Goal: Complete application form: Complete application form

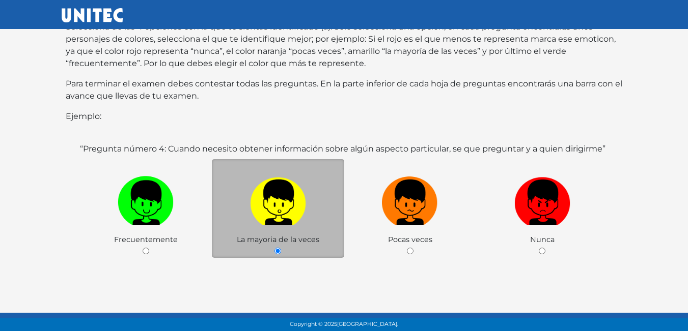
scroll to position [198, 0]
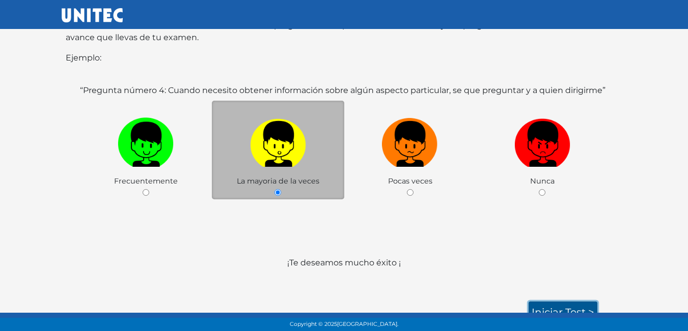
click at [559, 302] on link "Iniciar test >" at bounding box center [562, 312] width 69 height 21
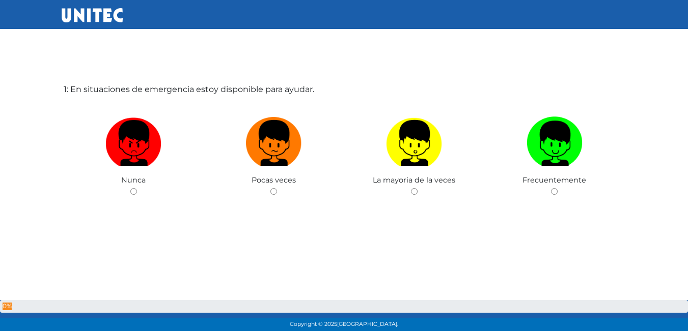
scroll to position [51, 0]
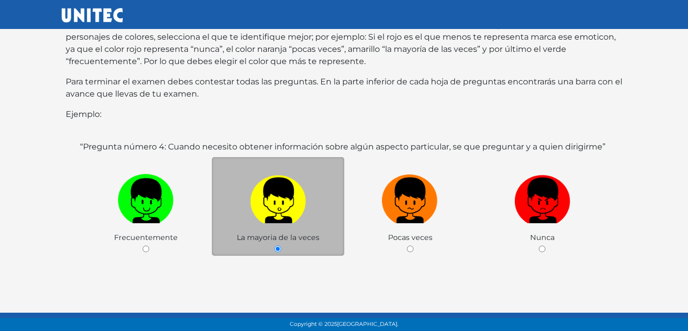
scroll to position [198, 0]
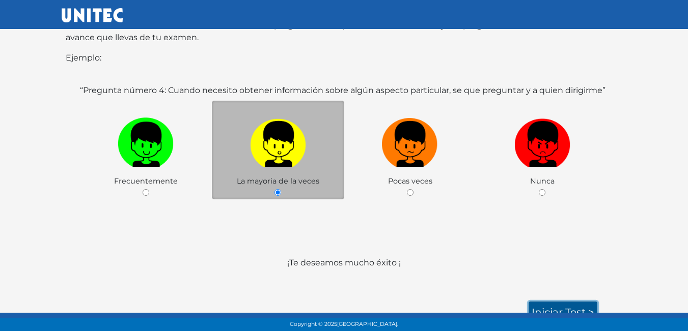
click at [572, 302] on link "Iniciar test >" at bounding box center [562, 312] width 69 height 21
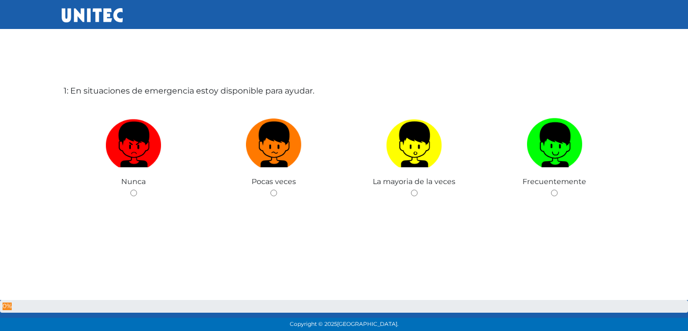
scroll to position [51, 0]
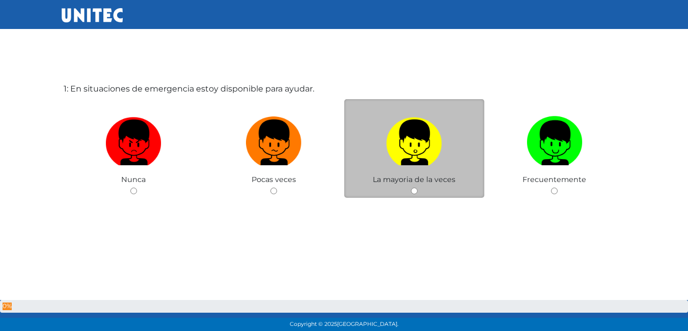
click at [414, 191] on input "radio" at bounding box center [414, 191] width 7 height 7
radio input "true"
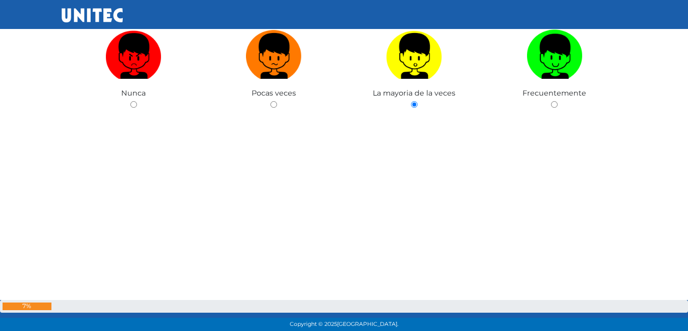
scroll to position [155, 0]
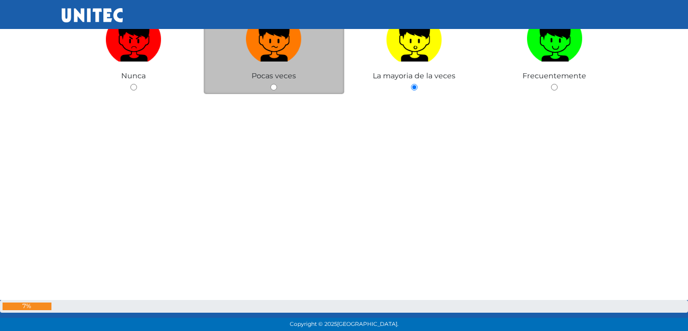
click at [275, 89] on input "radio" at bounding box center [273, 87] width 7 height 7
radio input "true"
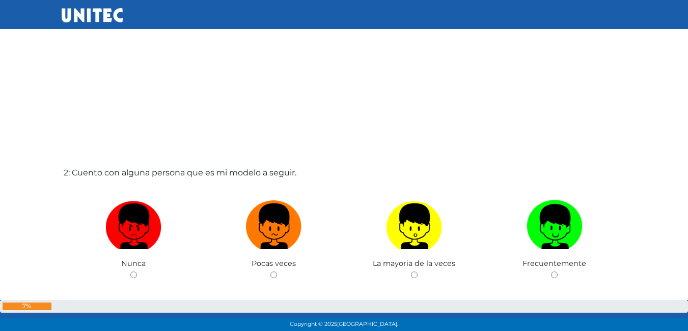
scroll to position [316, 0]
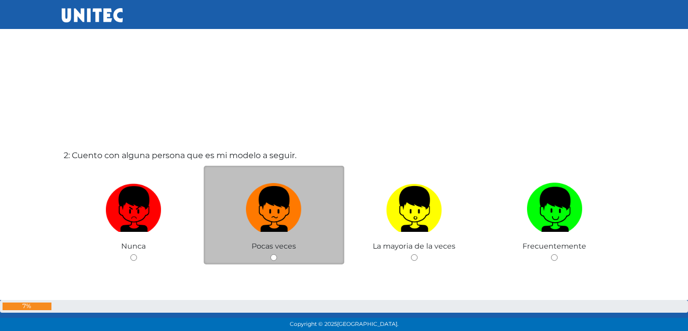
click at [272, 257] on input "radio" at bounding box center [273, 258] width 7 height 7
radio input "true"
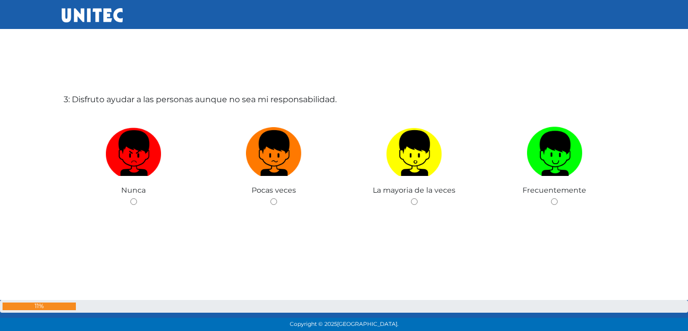
scroll to position [714, 0]
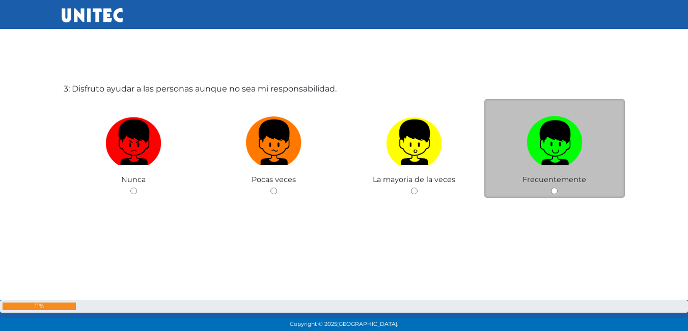
click at [546, 189] on div "Frecuentemente" at bounding box center [554, 148] width 141 height 99
click at [552, 191] on input "radio" at bounding box center [554, 191] width 7 height 7
radio input "true"
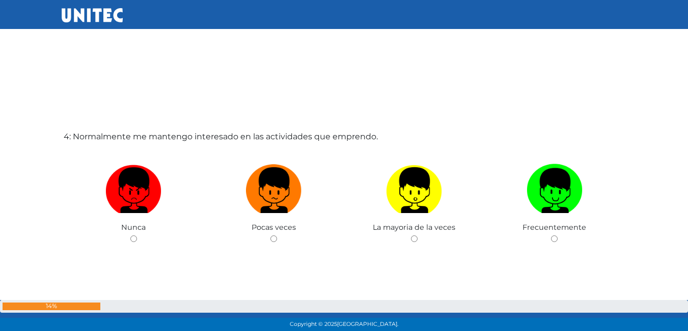
scroll to position [1021, 0]
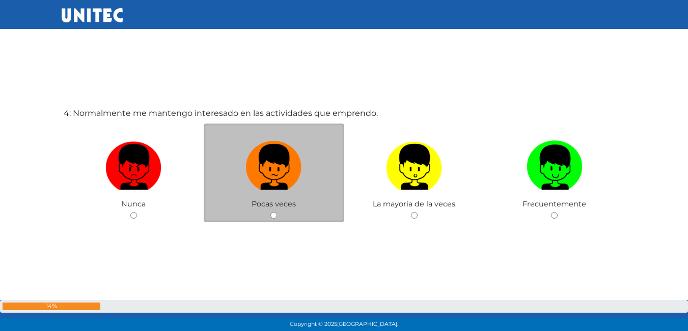
click at [280, 219] on div "Pocas veces" at bounding box center [274, 173] width 141 height 99
click at [273, 218] on input "radio" at bounding box center [273, 215] width 7 height 7
radio input "true"
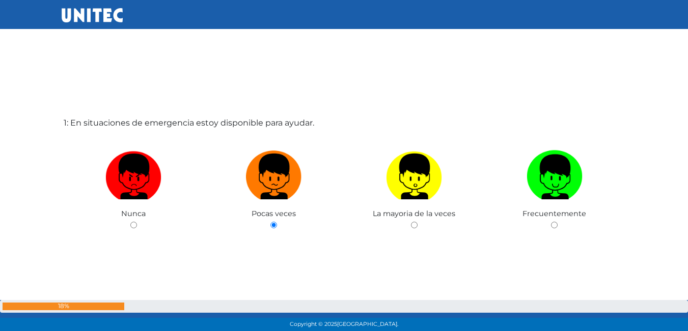
scroll to position [0, 0]
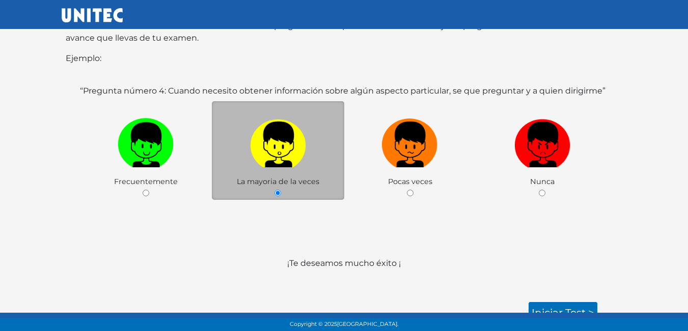
scroll to position [198, 0]
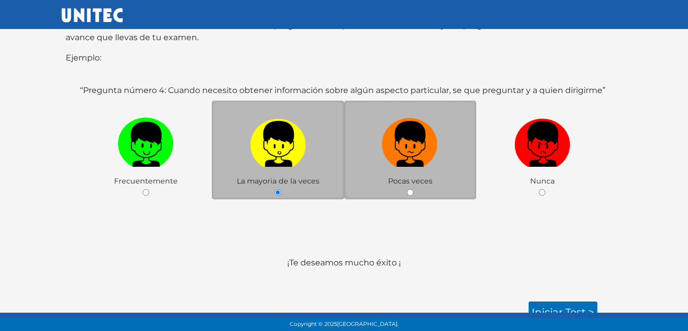
click at [409, 175] on div "Pocas veces" at bounding box center [410, 150] width 132 height 99
click at [409, 189] on input "radio" at bounding box center [410, 192] width 7 height 7
radio input "true"
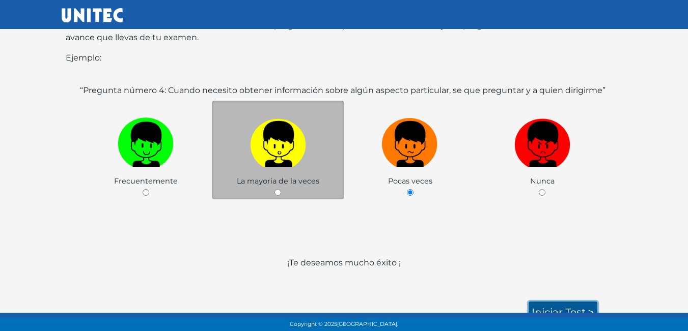
click at [571, 302] on link "Iniciar test >" at bounding box center [562, 312] width 69 height 21
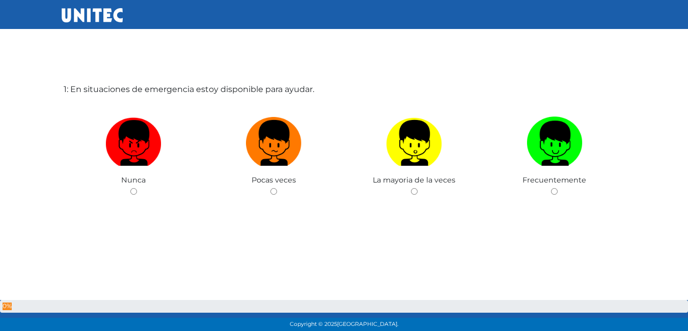
scroll to position [51, 0]
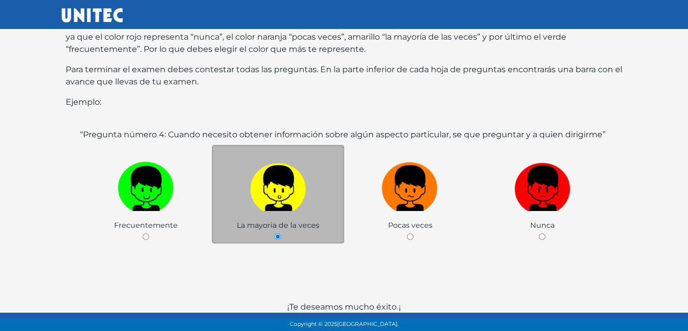
scroll to position [198, 0]
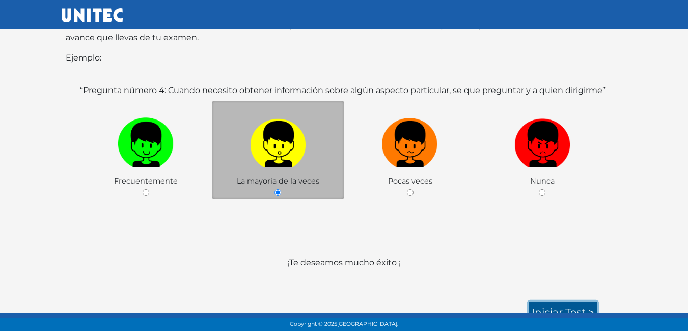
click at [553, 309] on link "Iniciar test >" at bounding box center [562, 312] width 69 height 21
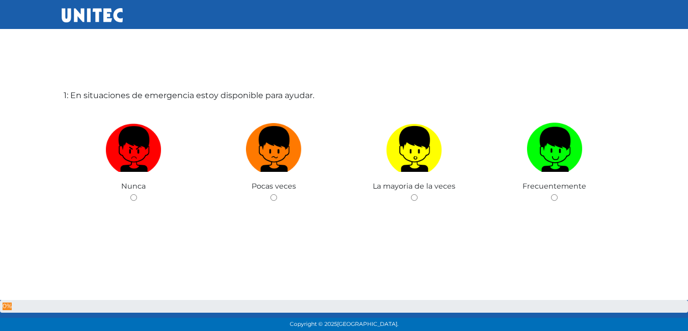
scroll to position [51, 0]
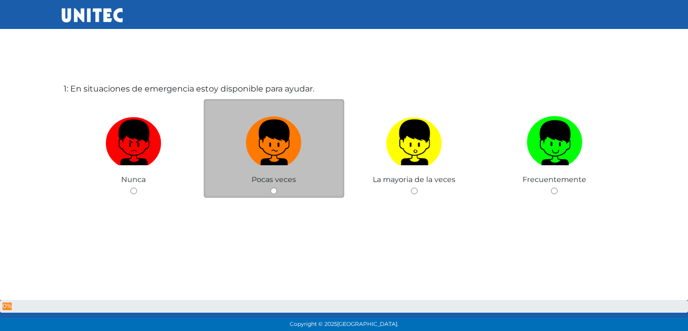
click at [273, 189] on input "radio" at bounding box center [273, 191] width 7 height 7
radio input "true"
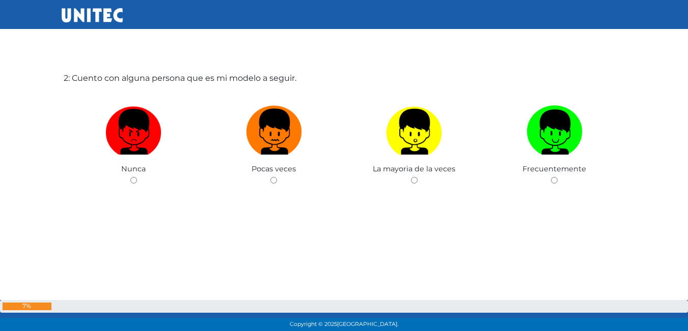
scroll to position [409, 0]
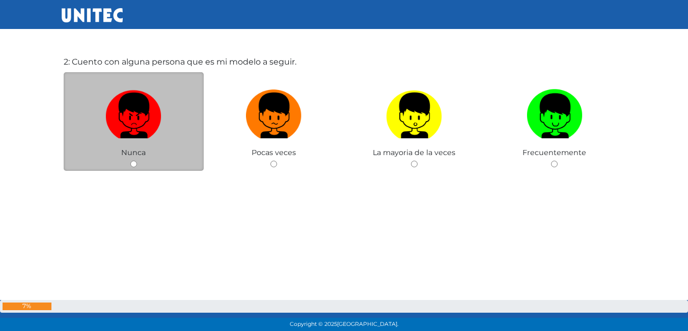
click at [133, 164] on input "radio" at bounding box center [133, 164] width 7 height 7
radio input "true"
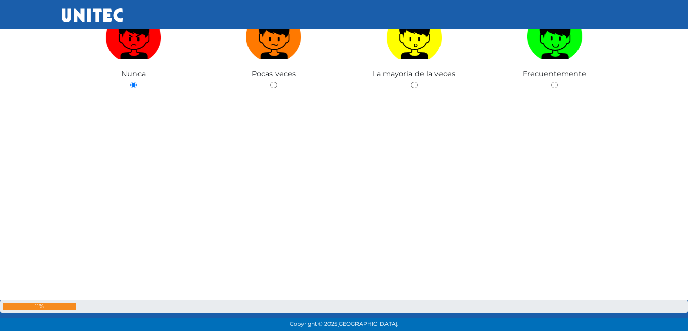
scroll to position [513, 0]
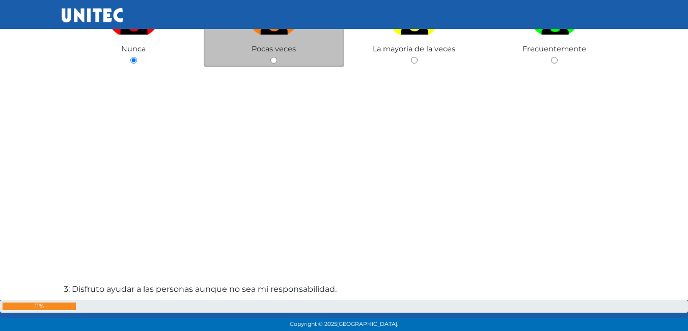
click at [273, 61] on input "radio" at bounding box center [273, 60] width 7 height 7
radio input "true"
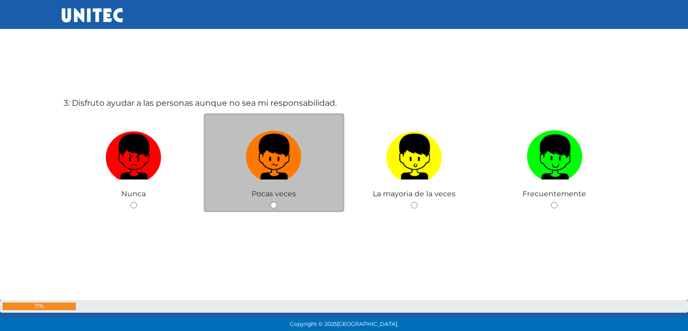
scroll to position [700, 0]
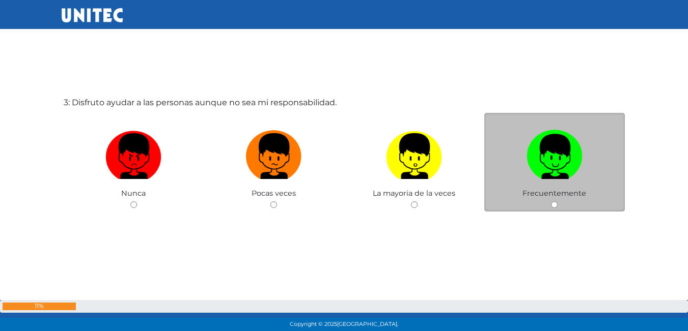
click at [554, 203] on input "radio" at bounding box center [554, 205] width 7 height 7
radio input "true"
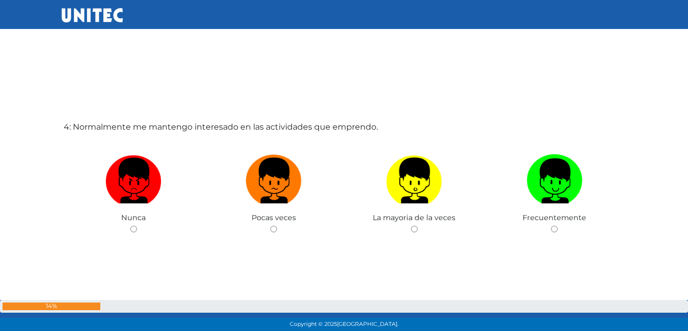
scroll to position [1058, 0]
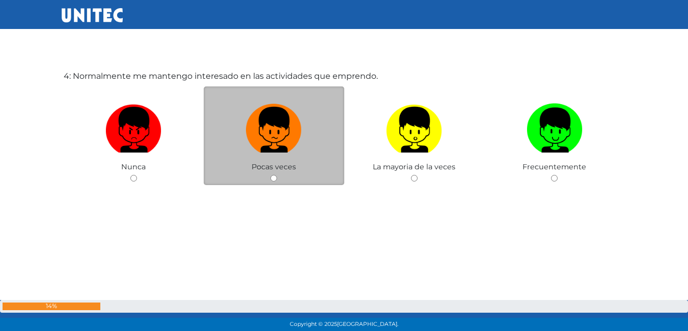
click at [272, 176] on input "radio" at bounding box center [273, 178] width 7 height 7
radio input "true"
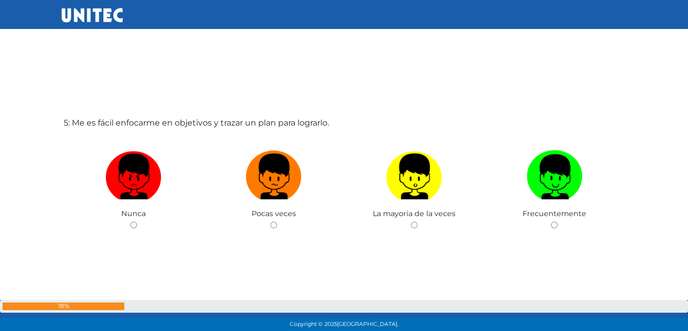
scroll to position [1347, 0]
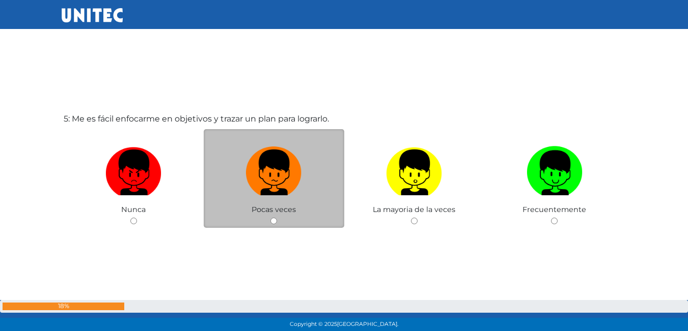
click at [270, 222] on input "radio" at bounding box center [273, 221] width 7 height 7
radio input "true"
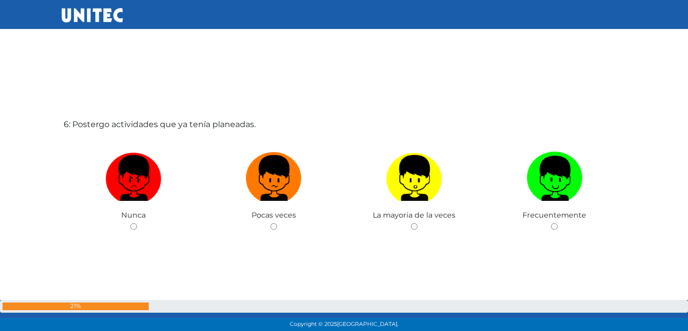
scroll to position [1704, 0]
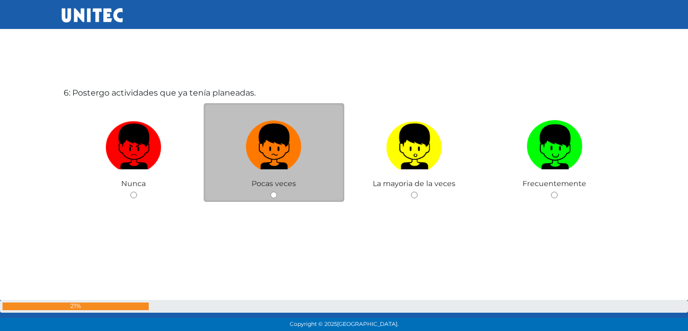
click at [275, 195] on input "radio" at bounding box center [273, 195] width 7 height 7
radio input "true"
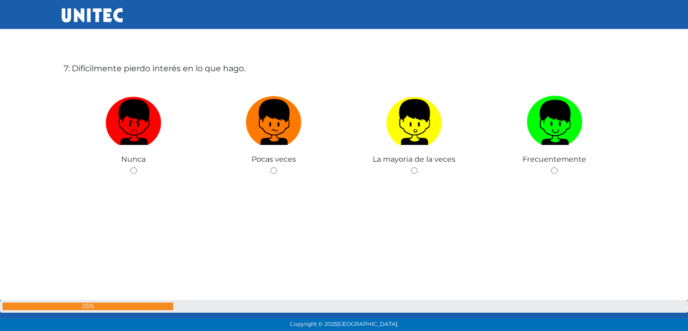
scroll to position [2060, 0]
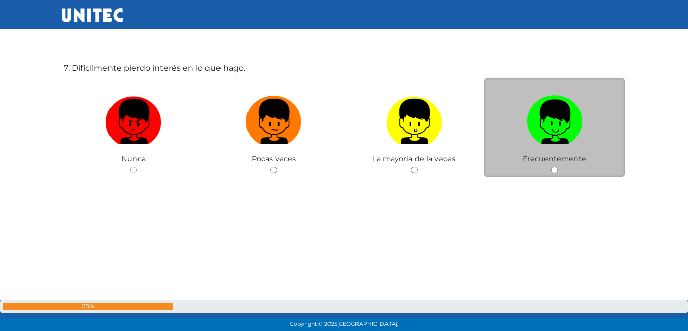
click at [548, 172] on div "Frecuentemente" at bounding box center [554, 127] width 141 height 99
click at [555, 171] on input "radio" at bounding box center [554, 170] width 7 height 7
radio input "true"
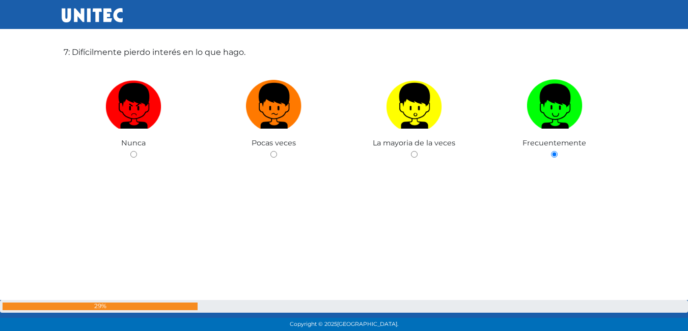
scroll to position [2063, 0]
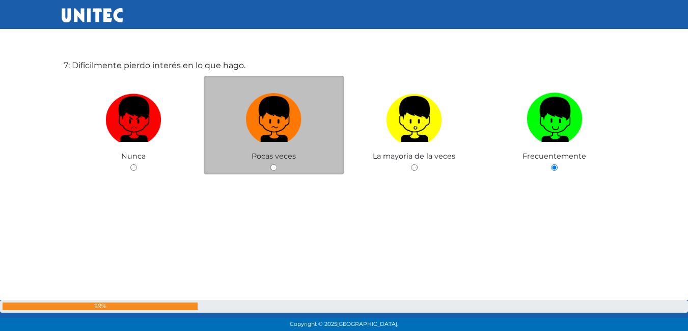
click at [274, 168] on input "radio" at bounding box center [273, 167] width 7 height 7
radio input "true"
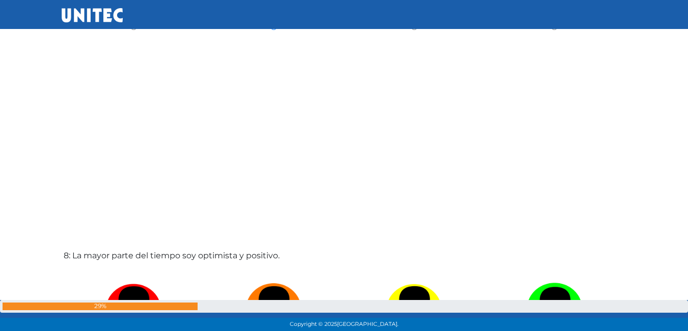
scroll to position [2372, 0]
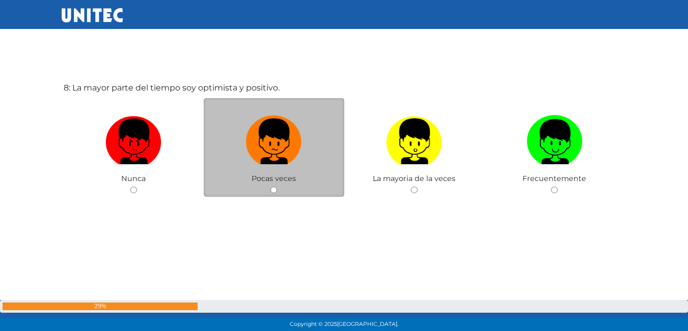
click at [279, 187] on div "Pocas veces" at bounding box center [274, 147] width 141 height 99
click at [274, 188] on input "radio" at bounding box center [273, 190] width 7 height 7
radio input "true"
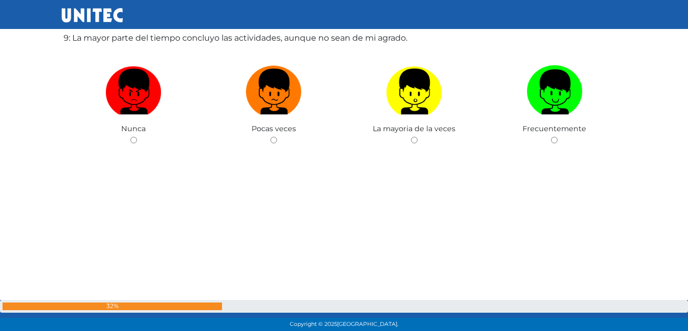
scroll to position [2730, 0]
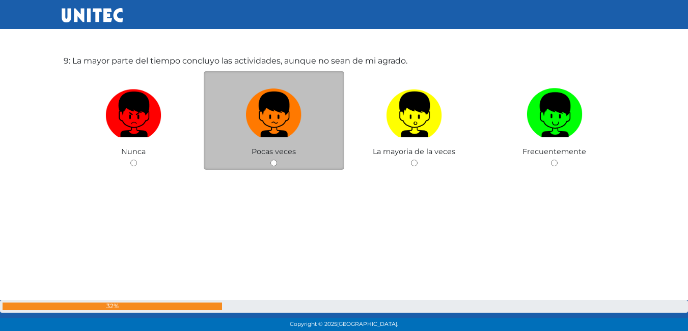
click at [270, 164] on input "radio" at bounding box center [273, 163] width 7 height 7
radio input "true"
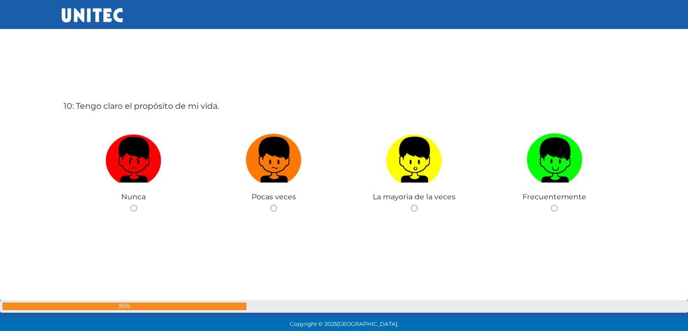
scroll to position [3034, 0]
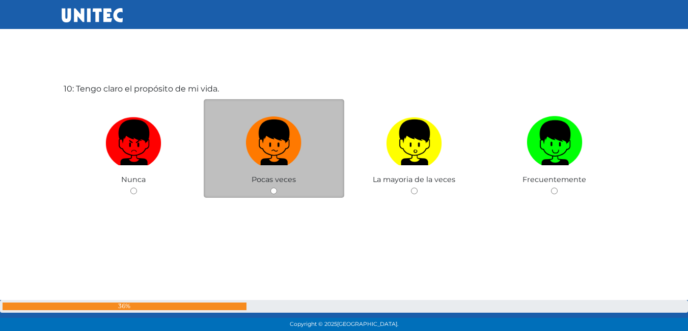
click at [275, 187] on div "Pocas veces" at bounding box center [274, 148] width 141 height 99
click at [275, 190] on input "radio" at bounding box center [273, 191] width 7 height 7
radio input "true"
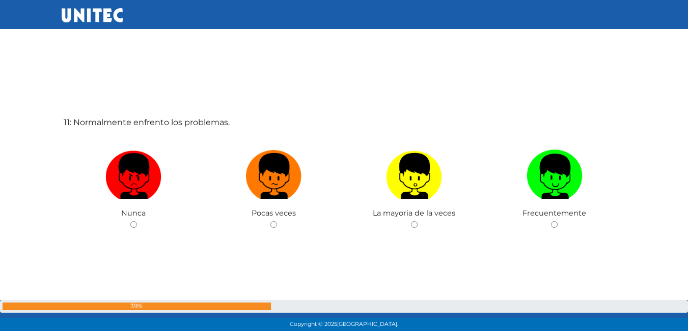
scroll to position [3339, 0]
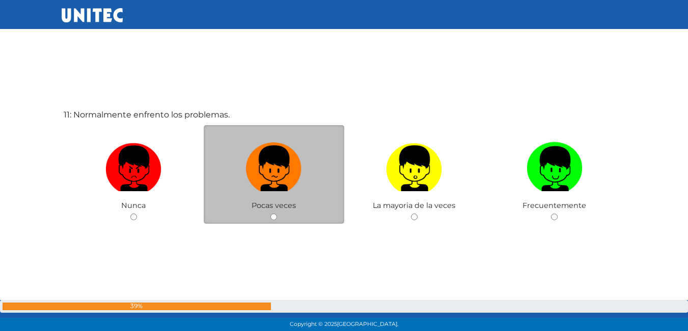
click at [272, 220] on input "radio" at bounding box center [273, 217] width 7 height 7
radio input "true"
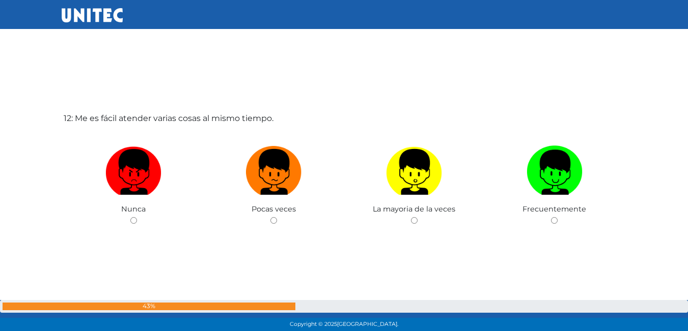
scroll to position [3696, 0]
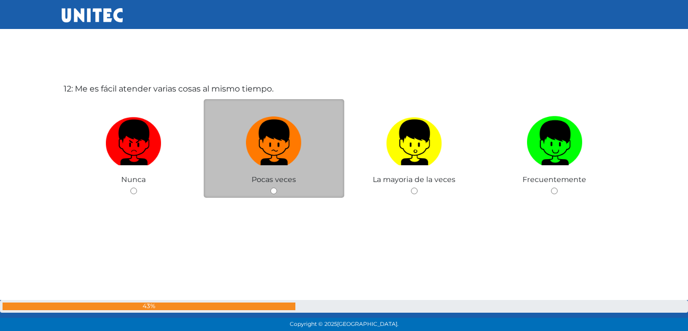
click at [274, 191] on input "radio" at bounding box center [273, 191] width 7 height 7
radio input "true"
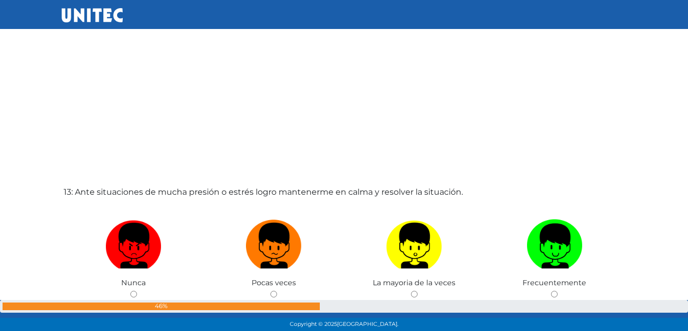
scroll to position [3954, 0]
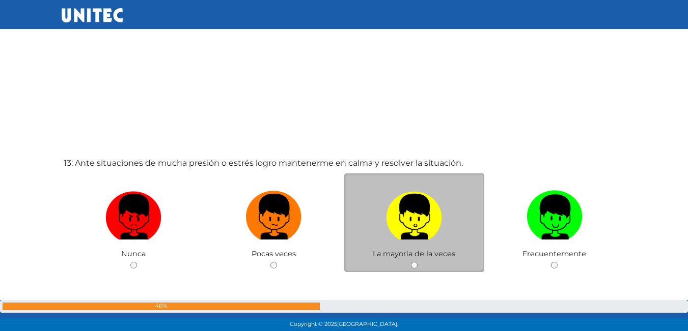
click at [411, 264] on input "radio" at bounding box center [414, 265] width 7 height 7
radio input "true"
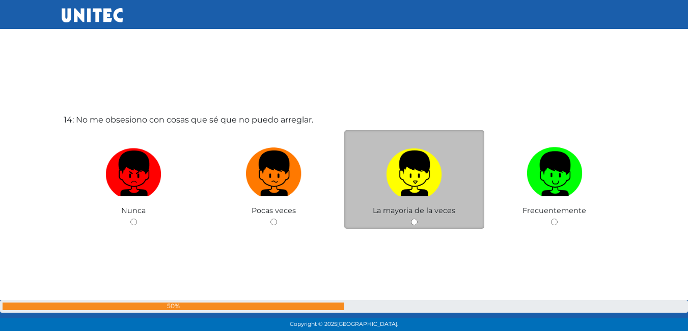
scroll to position [4346, 0]
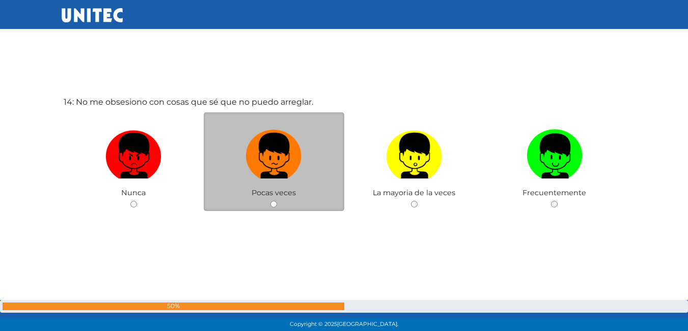
click at [280, 207] on div "Pocas veces" at bounding box center [274, 162] width 141 height 99
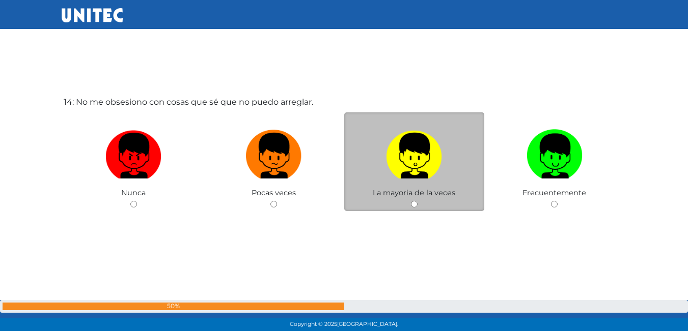
click at [413, 206] on input "radio" at bounding box center [414, 204] width 7 height 7
radio input "true"
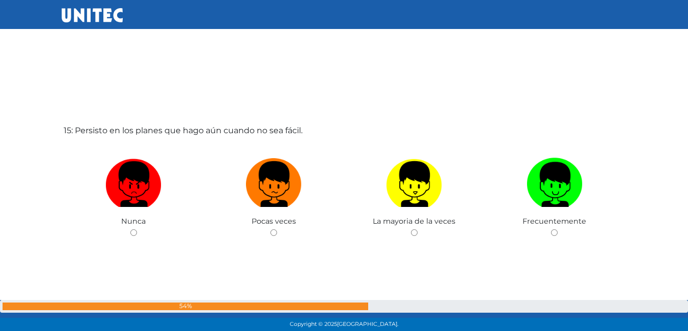
scroll to position [4700, 0]
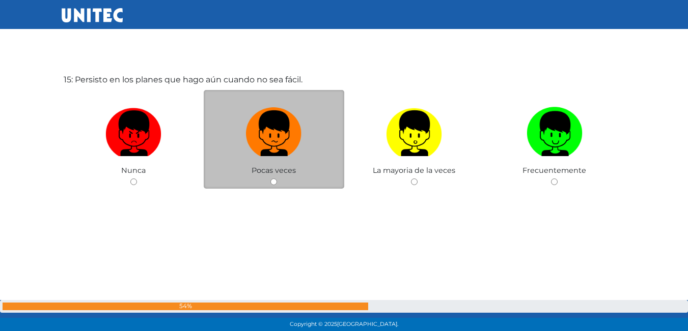
click at [272, 186] on div "Pocas veces" at bounding box center [274, 139] width 141 height 99
click at [272, 180] on input "radio" at bounding box center [273, 182] width 7 height 7
radio input "true"
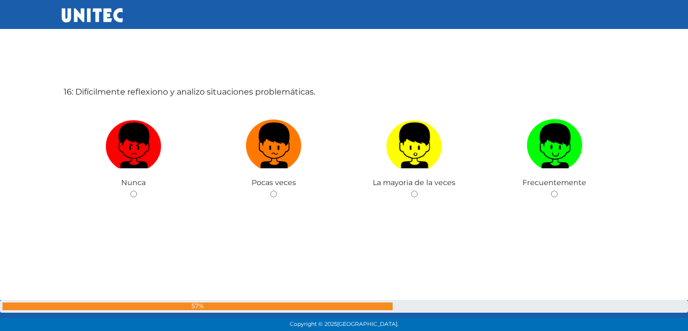
scroll to position [5022, 0]
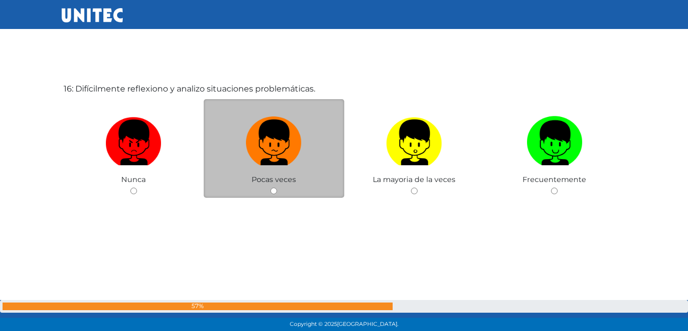
click at [274, 193] on input "radio" at bounding box center [273, 191] width 7 height 7
radio input "true"
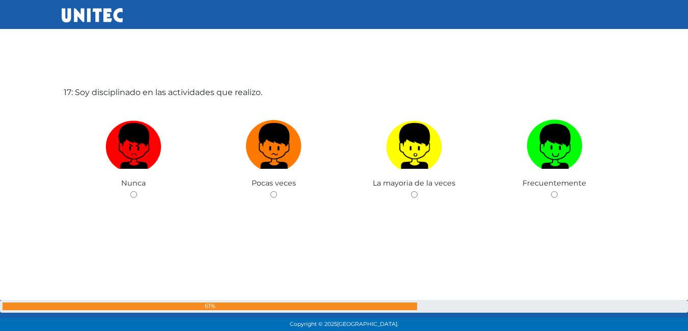
scroll to position [5354, 0]
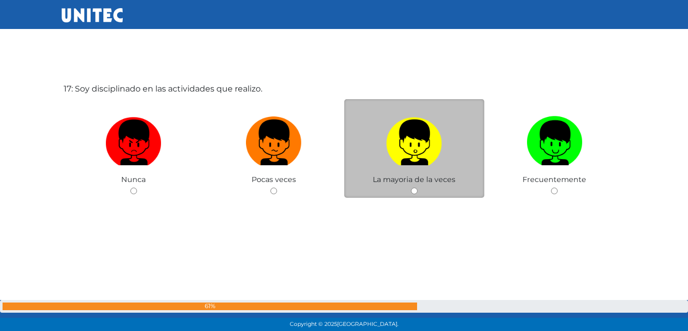
click at [414, 192] on input "radio" at bounding box center [414, 191] width 7 height 7
radio input "true"
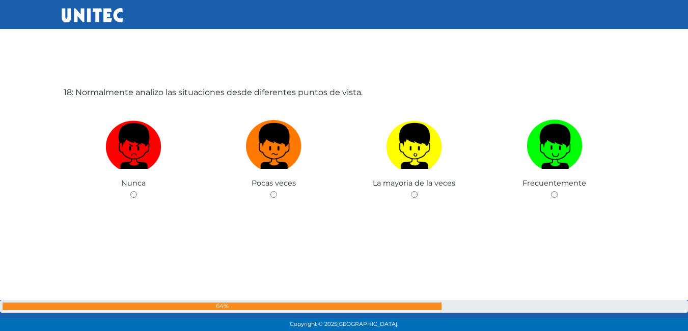
scroll to position [5685, 0]
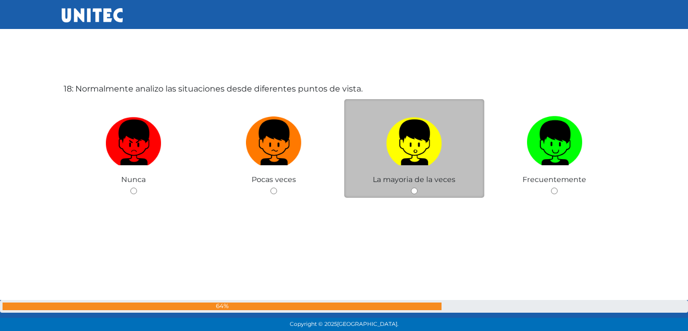
click at [414, 192] on input "radio" at bounding box center [414, 191] width 7 height 7
radio input "true"
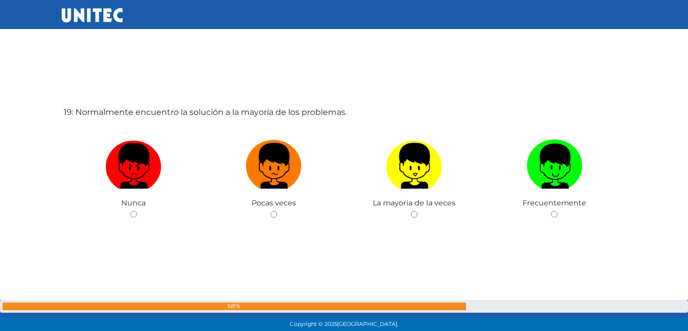
scroll to position [5942, 0]
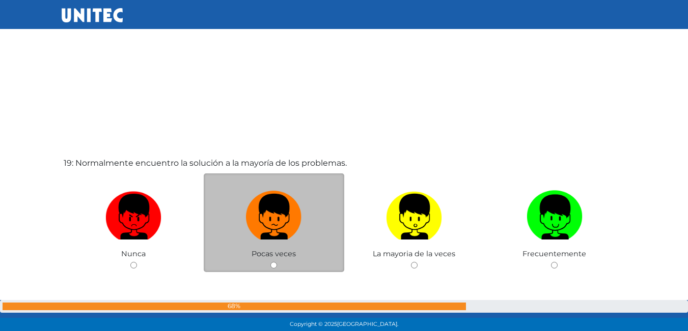
click at [272, 265] on input "radio" at bounding box center [273, 265] width 7 height 7
radio input "true"
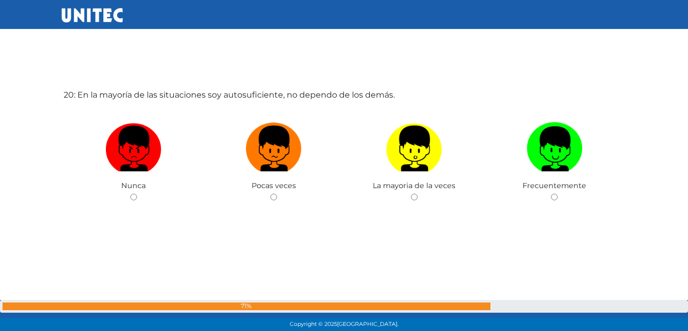
scroll to position [6348, 0]
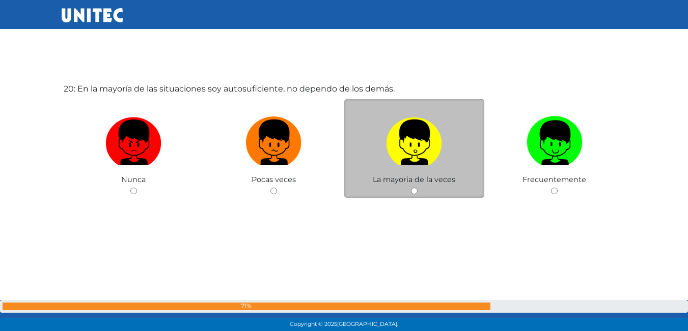
click at [414, 193] on input "radio" at bounding box center [414, 191] width 7 height 7
radio input "true"
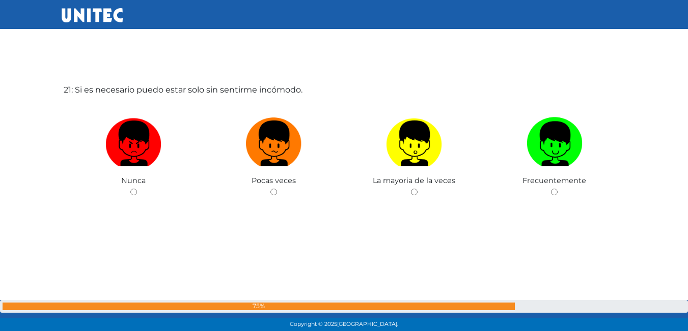
scroll to position [6679, 0]
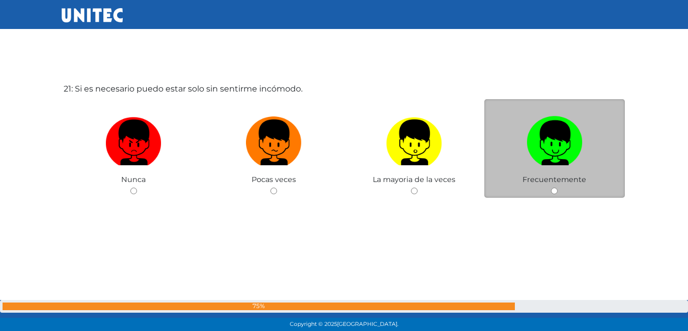
click at [555, 191] on input "radio" at bounding box center [554, 191] width 7 height 7
radio input "true"
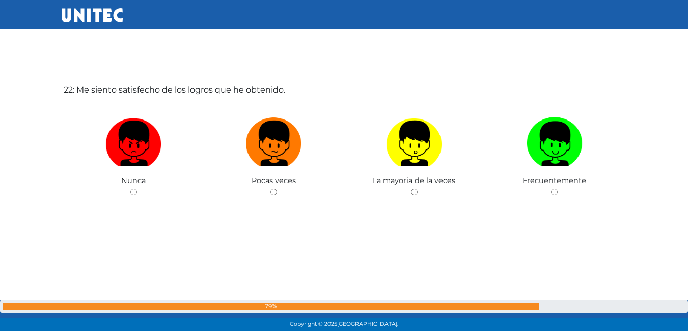
scroll to position [7011, 0]
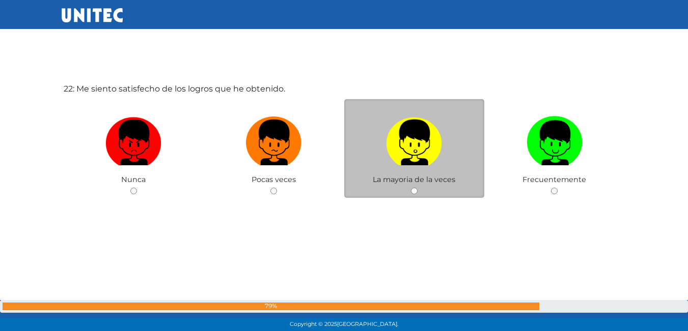
click at [412, 192] on input "radio" at bounding box center [414, 191] width 7 height 7
radio input "true"
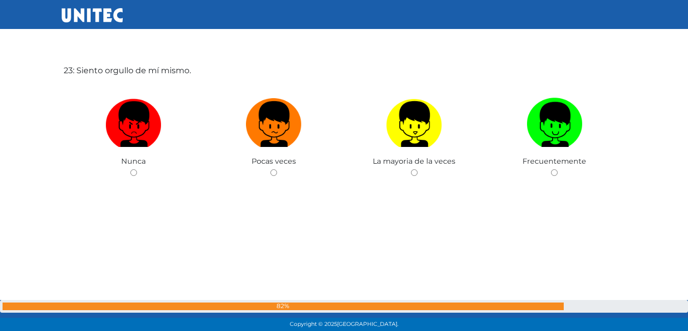
scroll to position [7368, 0]
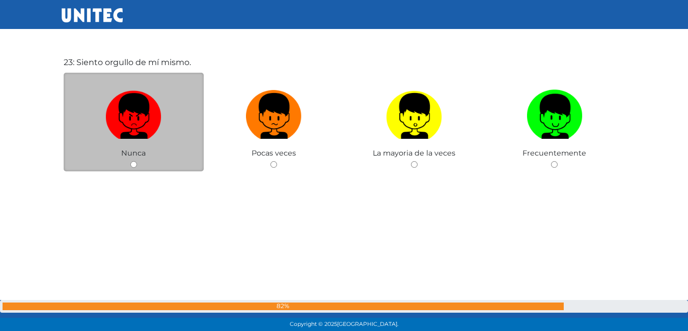
click at [134, 166] on input "radio" at bounding box center [133, 164] width 7 height 7
radio input "true"
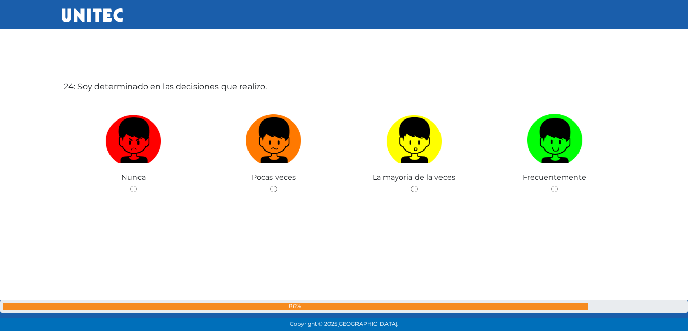
scroll to position [7676, 0]
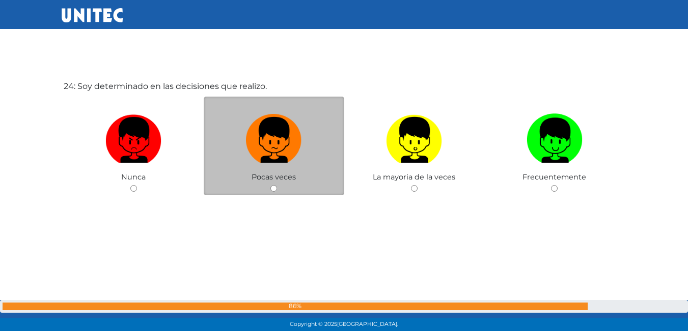
click at [276, 186] on input "radio" at bounding box center [273, 188] width 7 height 7
radio input "true"
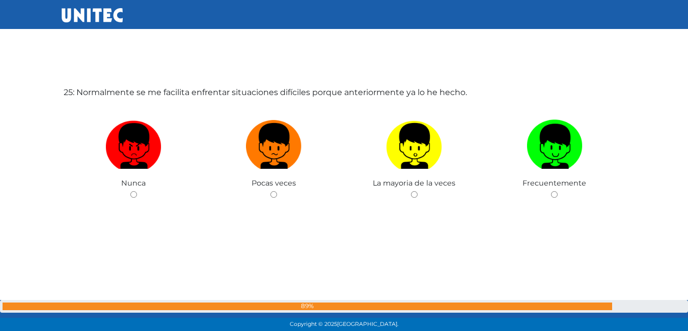
scroll to position [8005, 0]
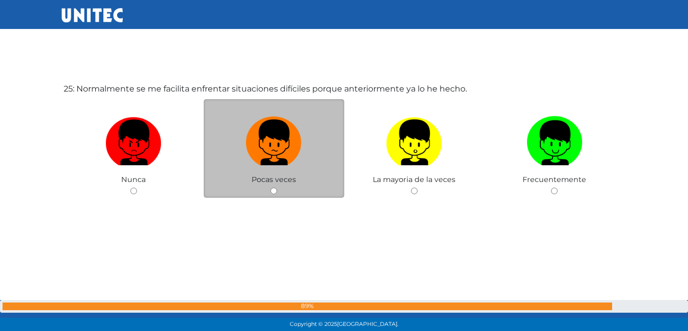
click at [274, 191] on input "radio" at bounding box center [273, 191] width 7 height 7
radio input "true"
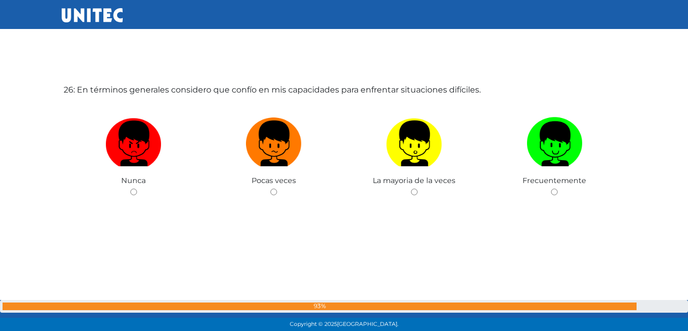
scroll to position [8336, 0]
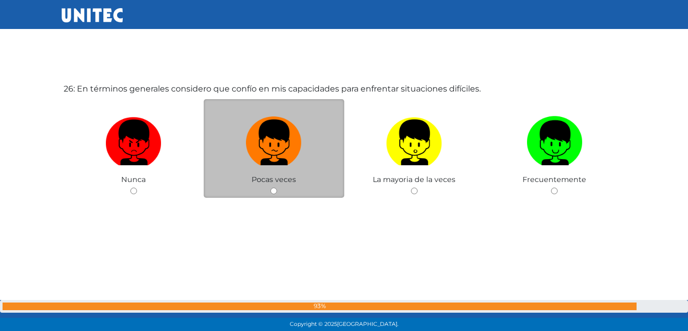
click at [274, 190] on input "radio" at bounding box center [273, 191] width 7 height 7
radio input "true"
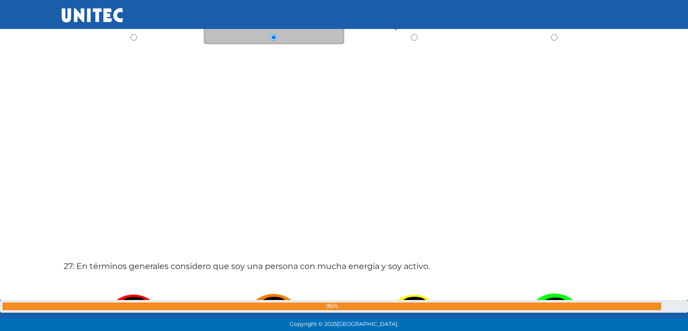
scroll to position [8643, 0]
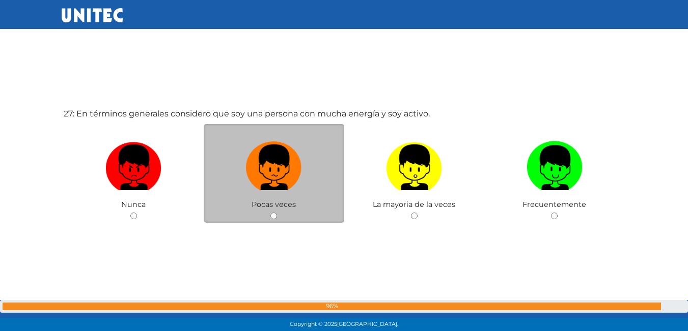
click at [272, 218] on input "radio" at bounding box center [273, 216] width 7 height 7
radio input "true"
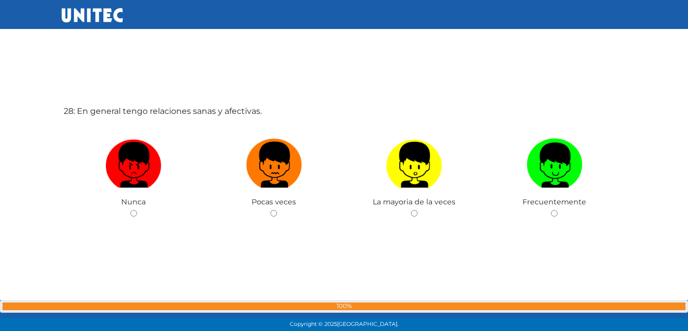
scroll to position [8995, 0]
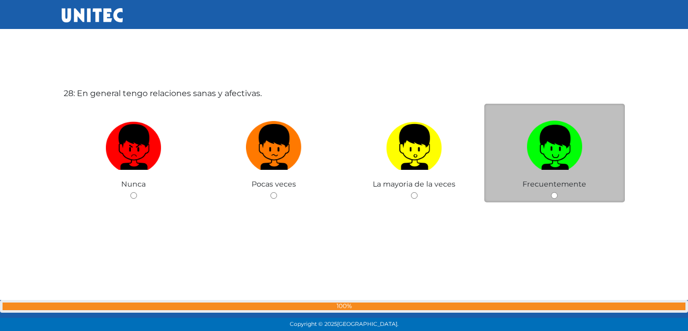
click at [552, 195] on input "radio" at bounding box center [554, 195] width 7 height 7
radio input "true"
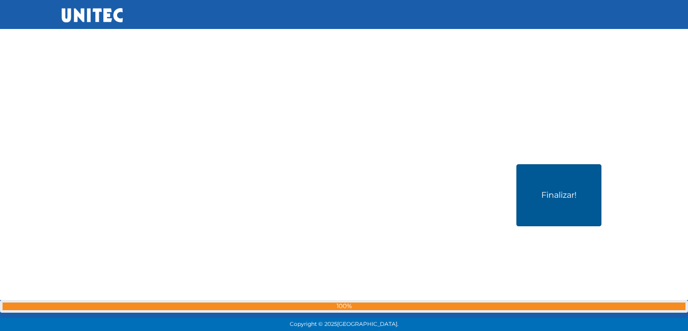
scroll to position [9351, 0]
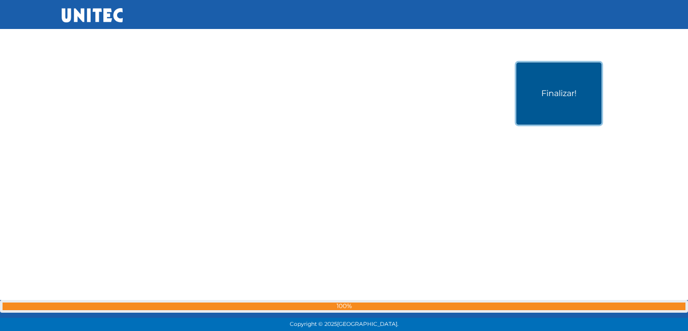
click at [551, 110] on button "Finalizar!" at bounding box center [558, 94] width 85 height 62
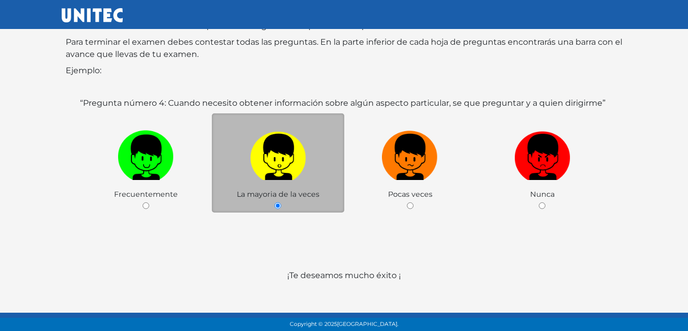
scroll to position [152, 0]
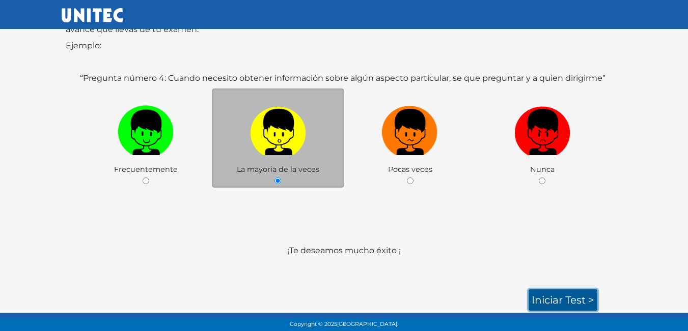
click at [551, 301] on link "Iniciar test >" at bounding box center [562, 300] width 69 height 21
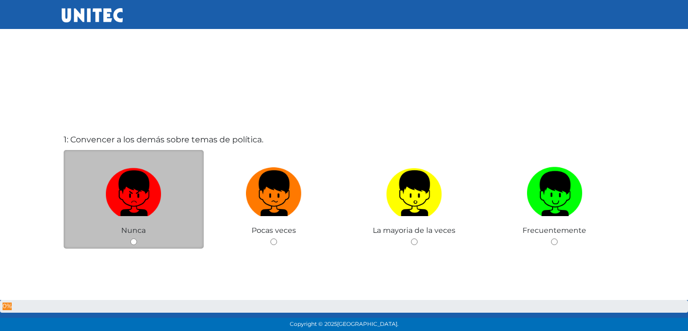
click at [132, 245] on input "radio" at bounding box center [133, 242] width 7 height 7
radio input "true"
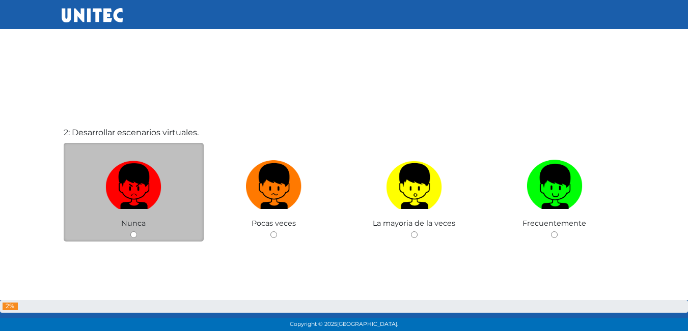
scroll to position [356, 0]
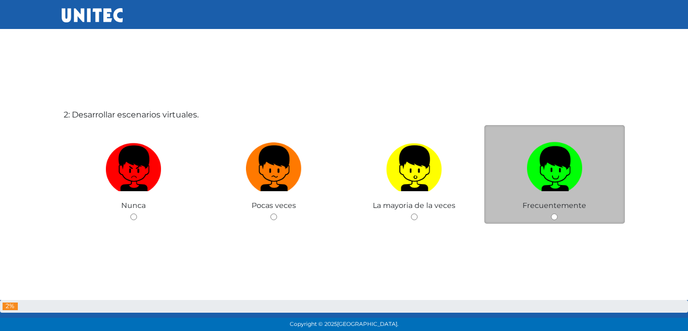
click at [555, 215] on input "radio" at bounding box center [554, 217] width 7 height 7
radio input "true"
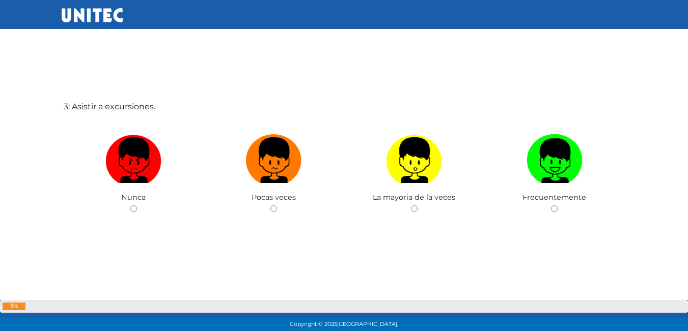
scroll to position [714, 0]
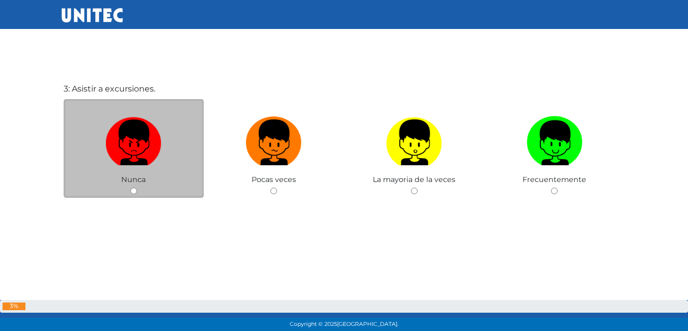
click at [133, 187] on div "Nunca" at bounding box center [134, 148] width 141 height 99
click at [131, 192] on input "radio" at bounding box center [133, 191] width 7 height 7
radio input "true"
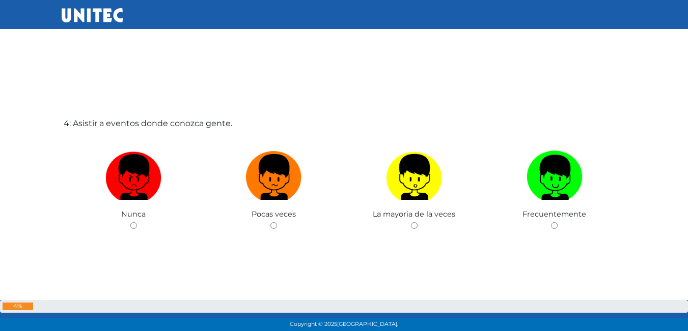
scroll to position [1073, 0]
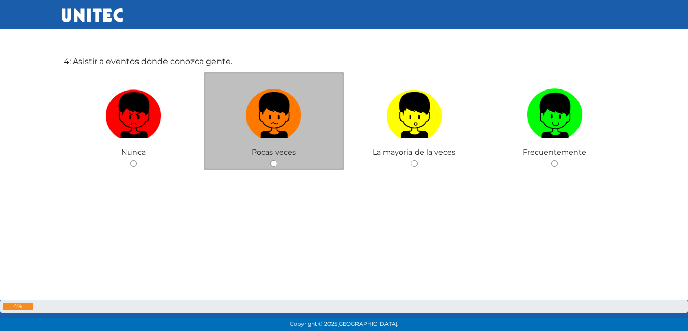
click at [272, 161] on input "radio" at bounding box center [273, 163] width 7 height 7
radio input "true"
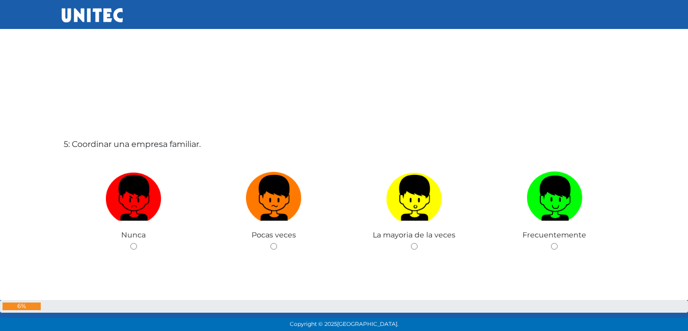
scroll to position [1331, 0]
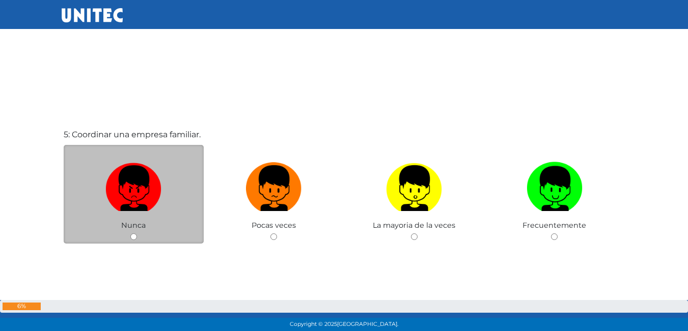
click at [133, 240] on input "radio" at bounding box center [133, 237] width 7 height 7
radio input "true"
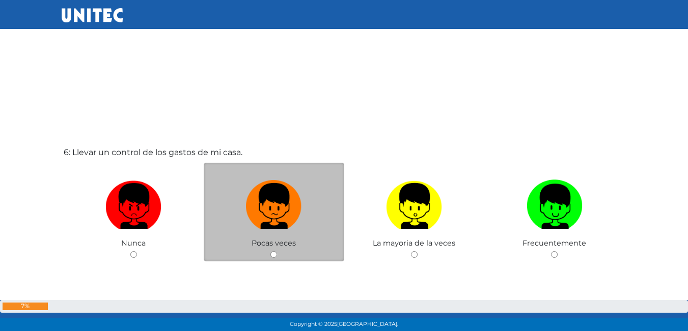
scroll to position [1739, 0]
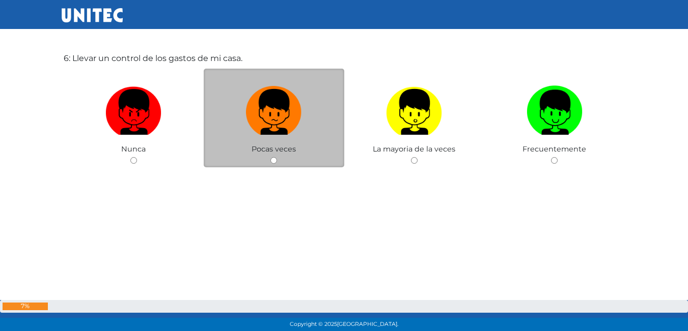
click at [272, 162] on input "radio" at bounding box center [273, 160] width 7 height 7
radio input "true"
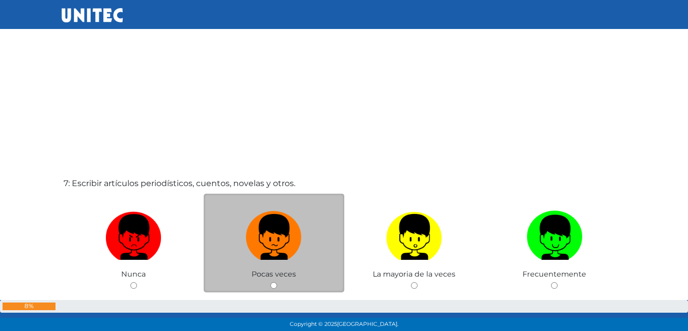
scroll to position [2047, 0]
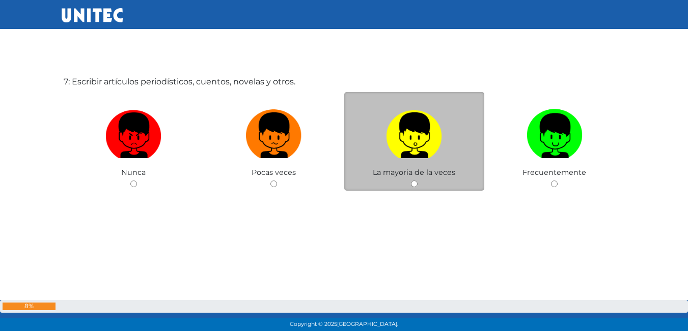
click at [413, 183] on input "radio" at bounding box center [414, 184] width 7 height 7
radio input "true"
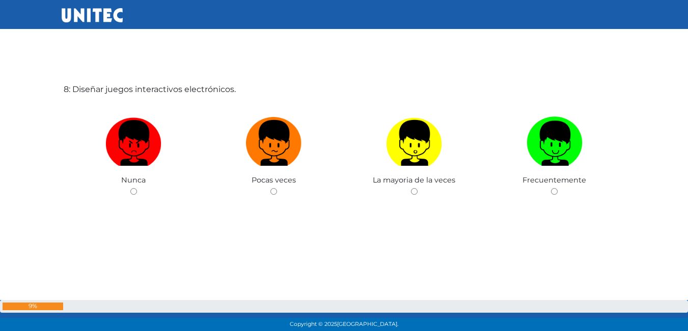
scroll to position [2371, 0]
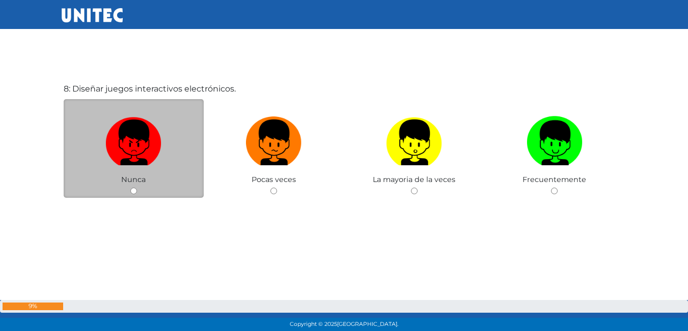
click at [134, 193] on input "radio" at bounding box center [133, 191] width 7 height 7
radio input "true"
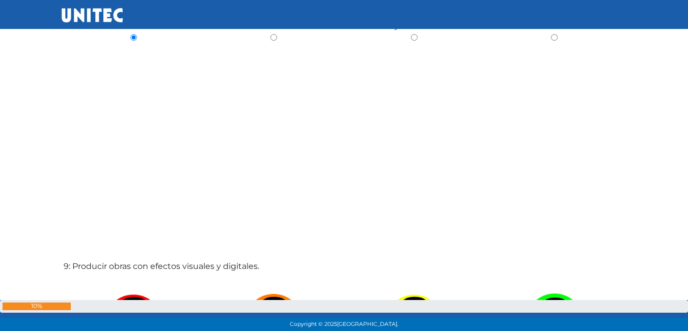
scroll to position [2728, 0]
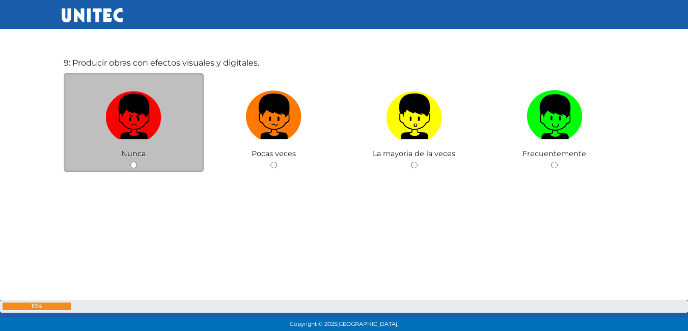
click at [134, 169] on input "radio" at bounding box center [133, 165] width 7 height 7
radio input "true"
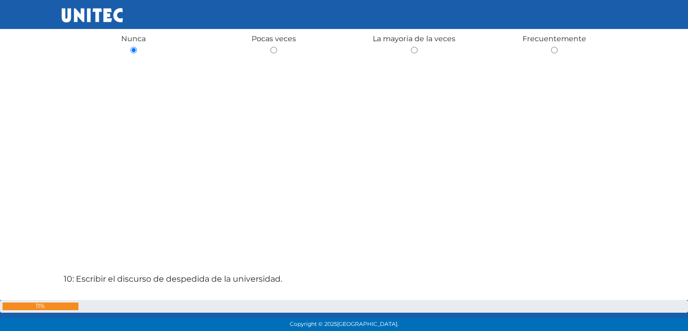
scroll to position [2985, 0]
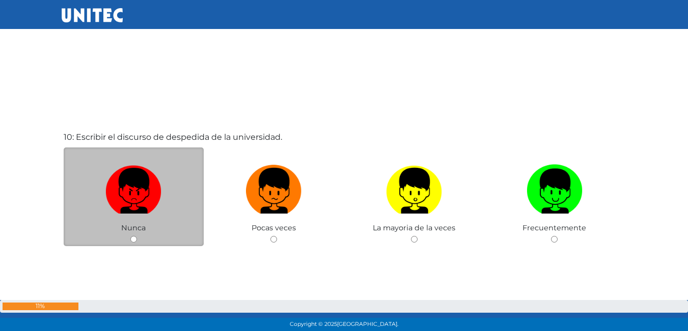
click at [133, 242] on input "radio" at bounding box center [133, 239] width 7 height 7
radio input "true"
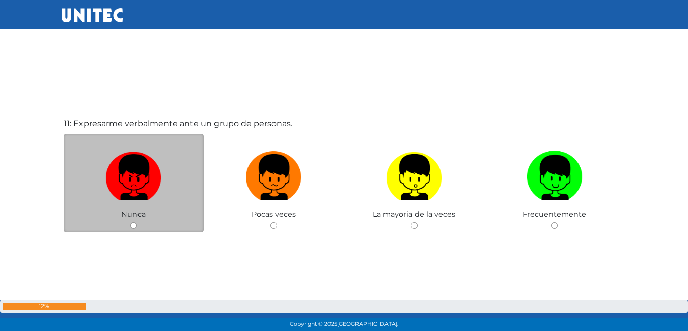
scroll to position [3331, 0]
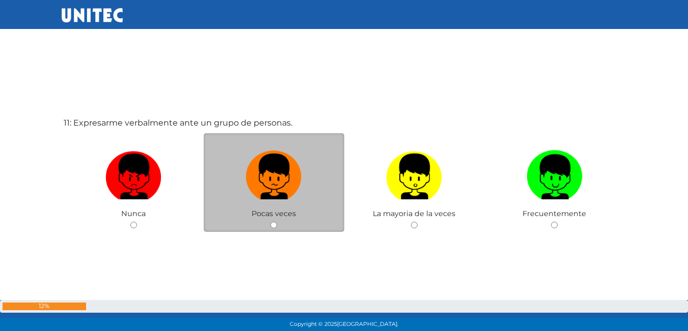
click at [272, 227] on input "radio" at bounding box center [273, 225] width 7 height 7
radio input "true"
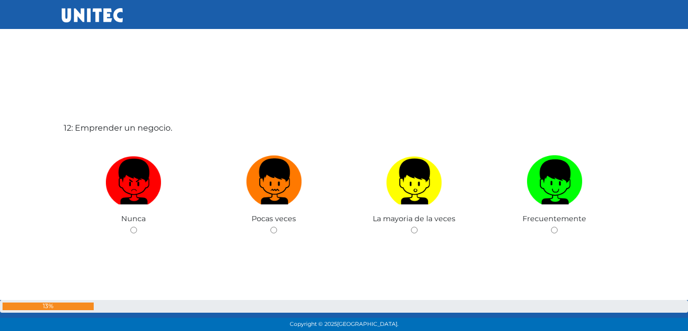
scroll to position [3688, 0]
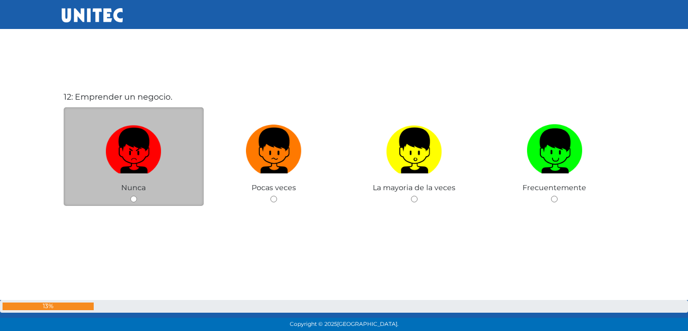
click at [136, 200] on input "radio" at bounding box center [133, 199] width 7 height 7
radio input "true"
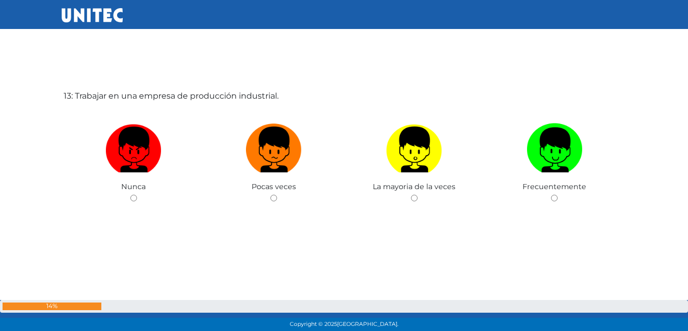
scroll to position [4028, 0]
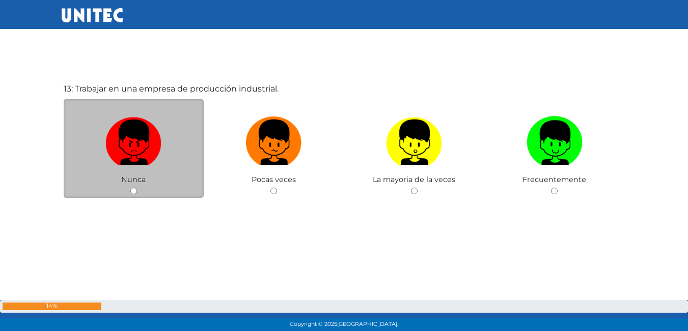
click at [132, 189] on input "radio" at bounding box center [133, 191] width 7 height 7
radio input "true"
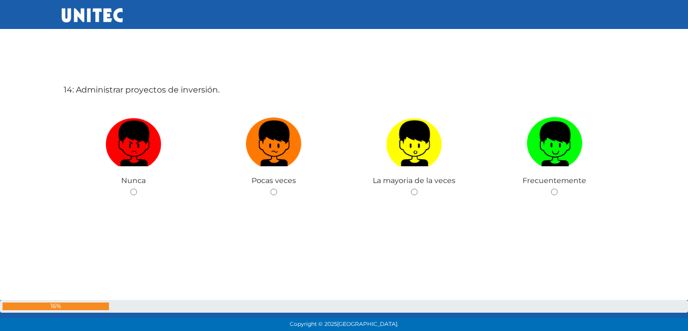
scroll to position [4359, 0]
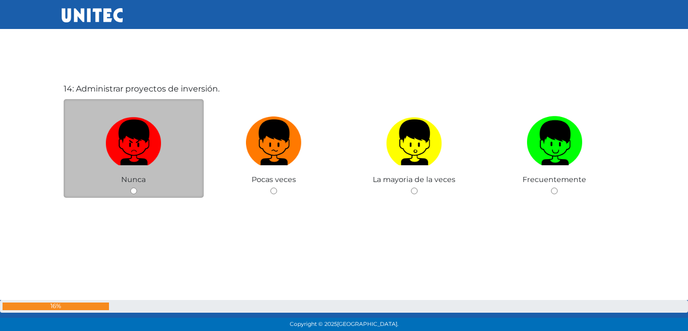
click at [133, 193] on input "radio" at bounding box center [133, 191] width 7 height 7
radio input "true"
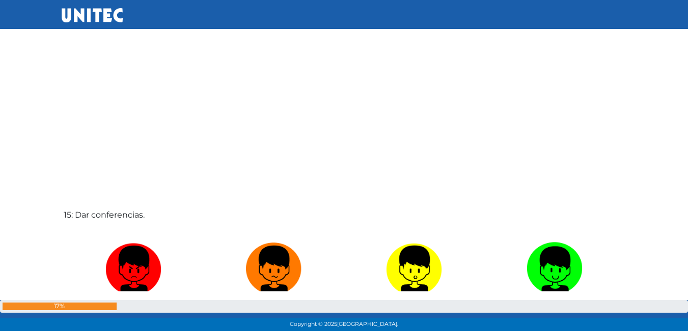
scroll to position [4666, 0]
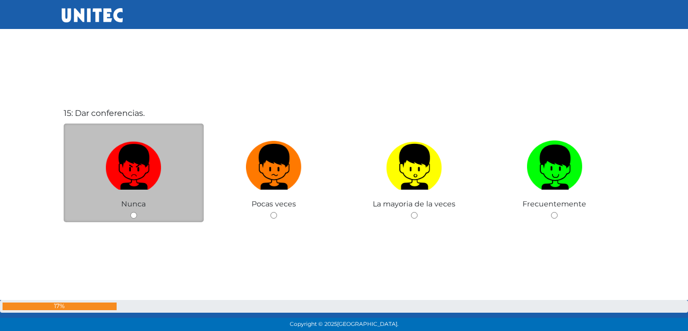
click at [134, 218] on input "radio" at bounding box center [133, 215] width 7 height 7
radio input "true"
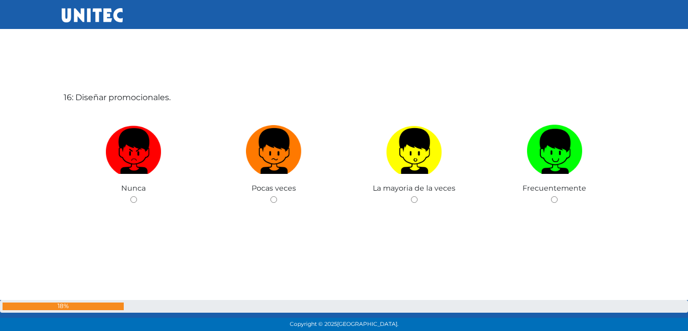
scroll to position [5022, 0]
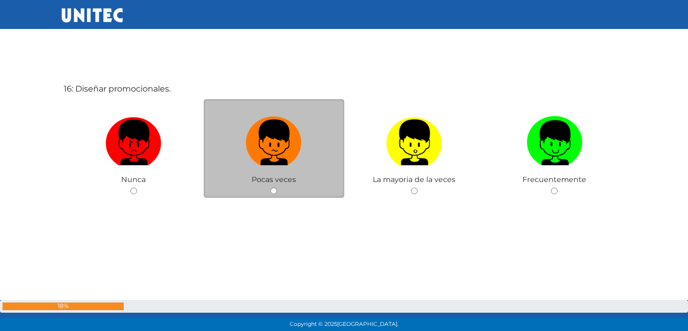
click at [273, 191] on input "radio" at bounding box center [273, 191] width 7 height 7
radio input "true"
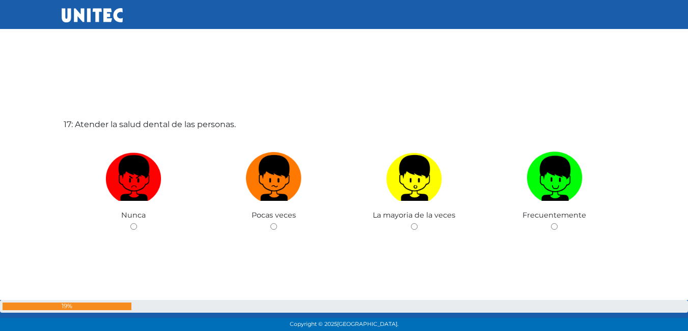
scroll to position [5354, 0]
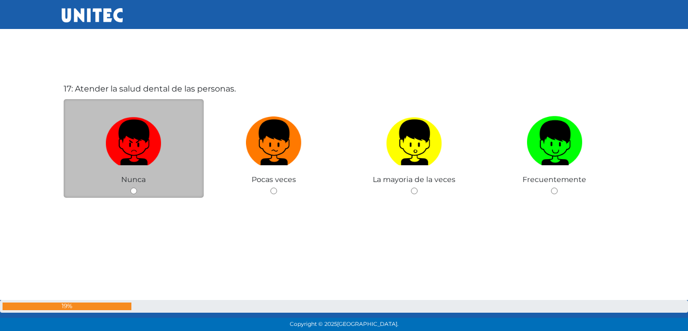
click at [130, 191] on input "radio" at bounding box center [133, 191] width 7 height 7
radio input "true"
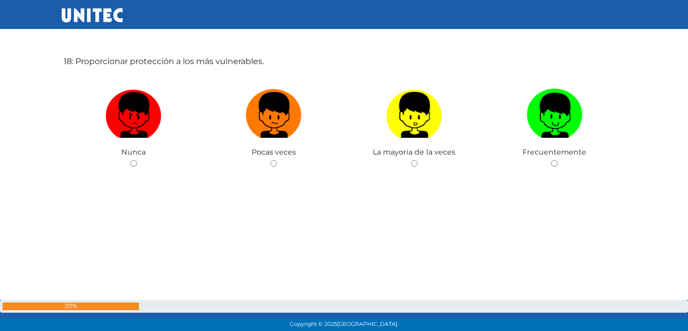
scroll to position [5662, 0]
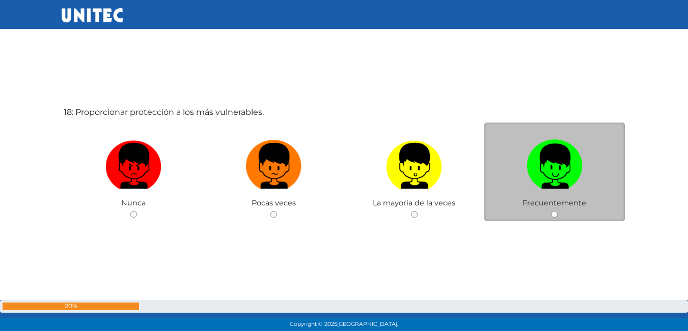
click at [556, 215] on input "radio" at bounding box center [554, 214] width 7 height 7
radio input "true"
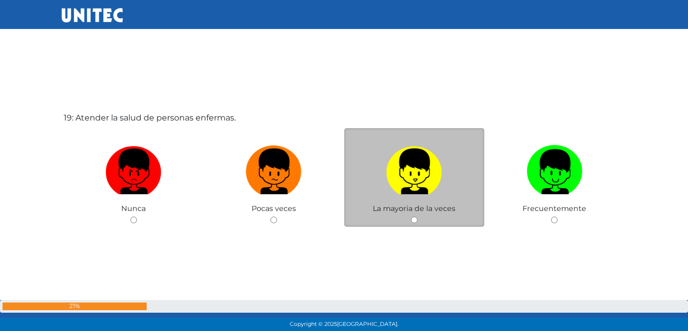
scroll to position [6019, 0]
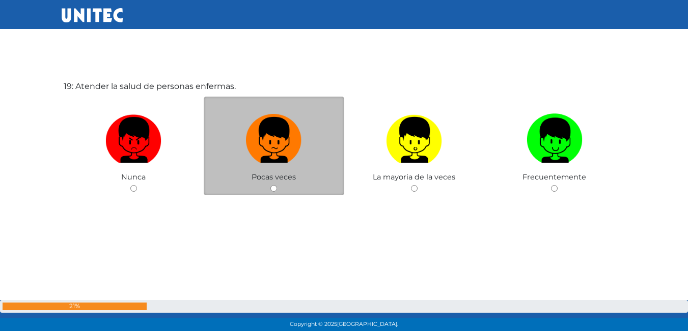
click at [273, 189] on input "radio" at bounding box center [273, 188] width 7 height 7
radio input "true"
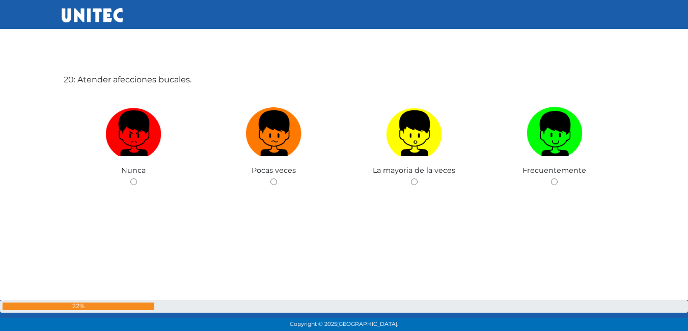
scroll to position [6377, 0]
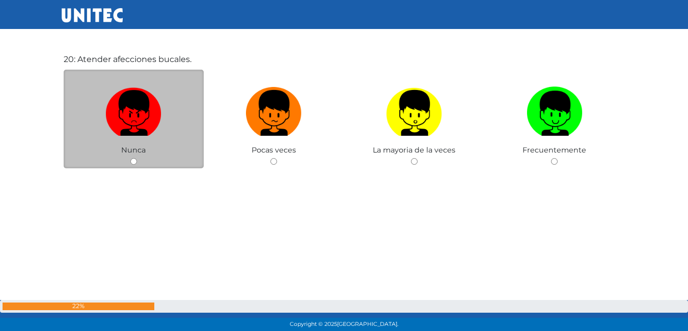
click at [136, 163] on input "radio" at bounding box center [133, 161] width 7 height 7
radio input "true"
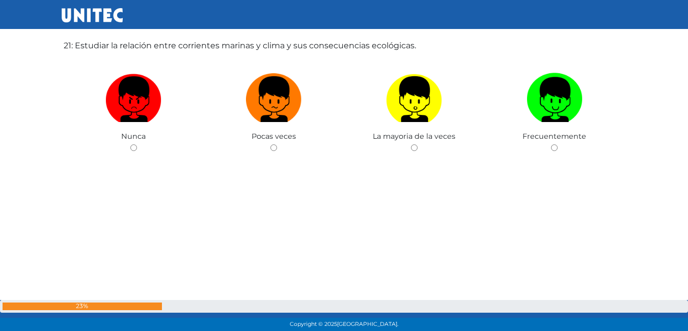
scroll to position [6672, 0]
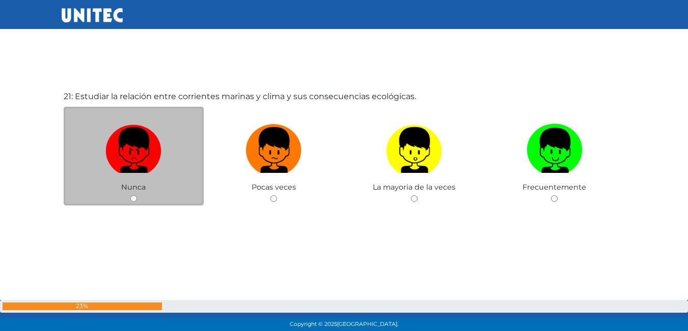
click at [131, 197] on input "radio" at bounding box center [133, 198] width 7 height 7
radio input "true"
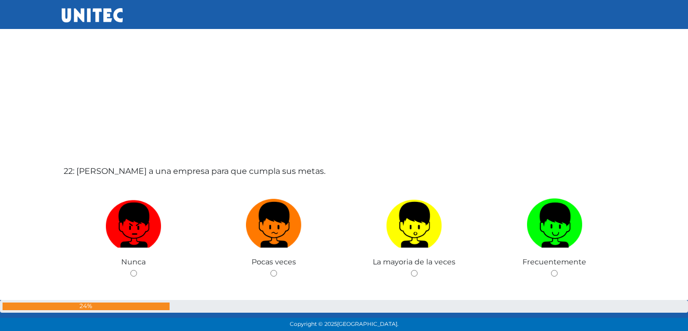
scroll to position [6979, 0]
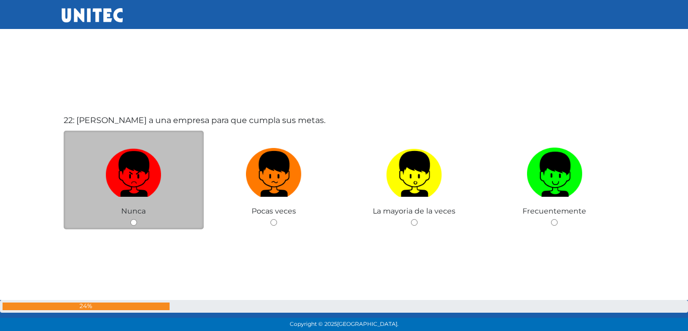
click at [134, 223] on input "radio" at bounding box center [133, 222] width 7 height 7
radio input "true"
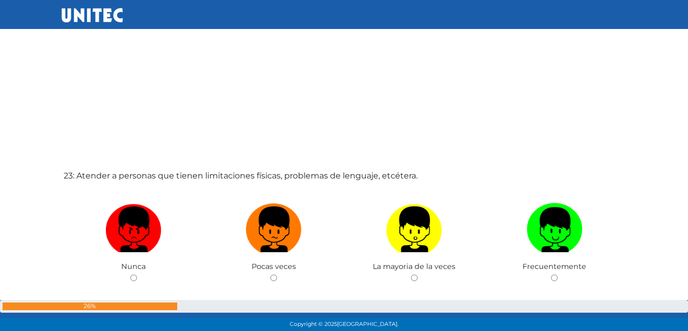
scroll to position [7337, 0]
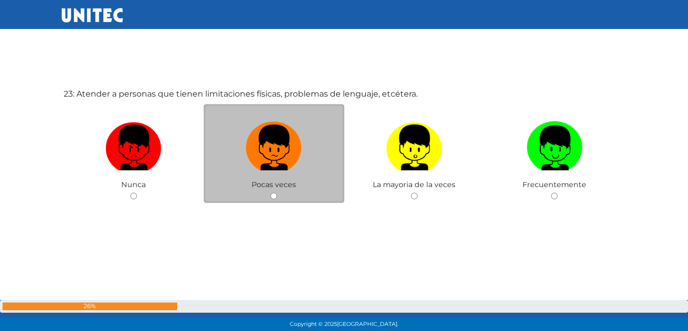
click at [277, 195] on input "radio" at bounding box center [273, 196] width 7 height 7
radio input "true"
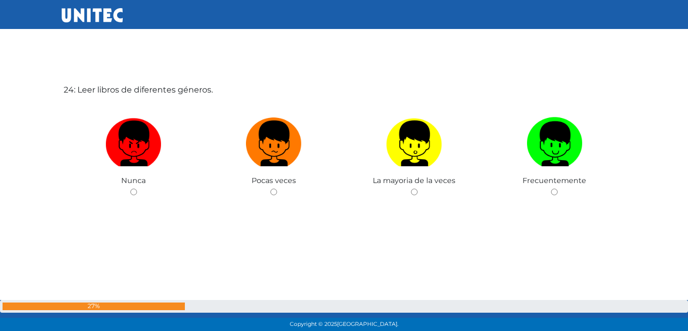
scroll to position [7673, 0]
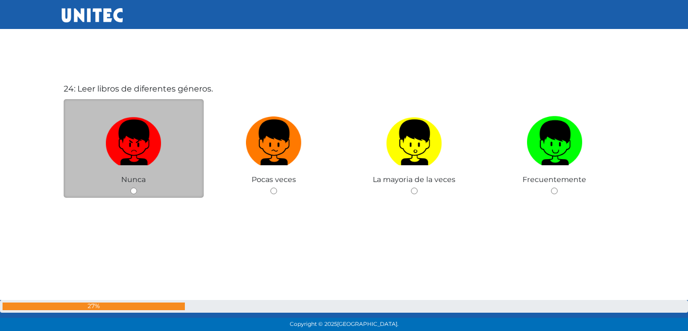
click at [134, 192] on input "radio" at bounding box center [133, 191] width 7 height 7
radio input "true"
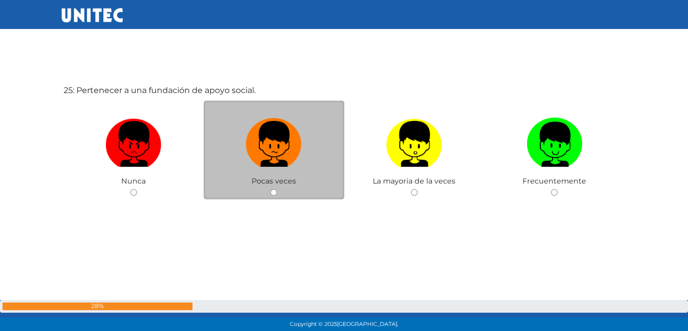
scroll to position [7979, 0]
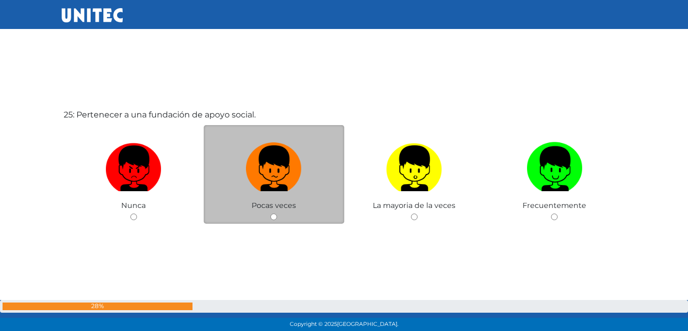
click at [274, 216] on input "radio" at bounding box center [273, 217] width 7 height 7
radio input "true"
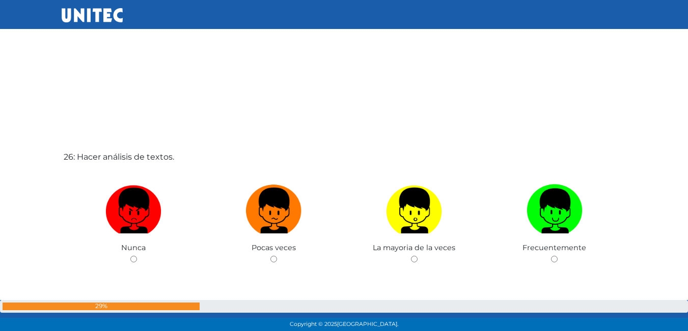
scroll to position [8286, 0]
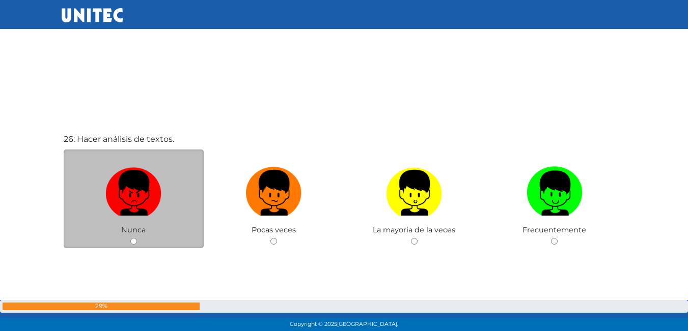
click at [134, 245] on div "Nunca" at bounding box center [134, 199] width 141 height 99
click at [132, 240] on input "radio" at bounding box center [133, 241] width 7 height 7
radio input "true"
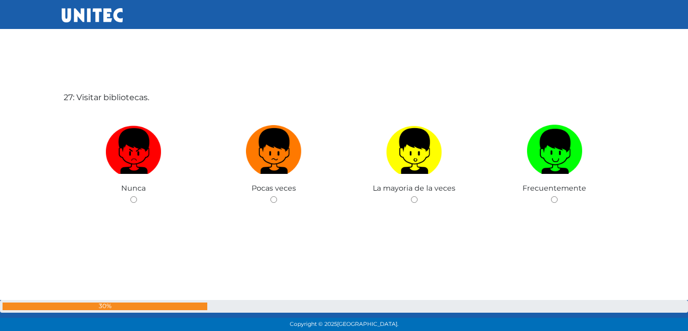
scroll to position [8668, 0]
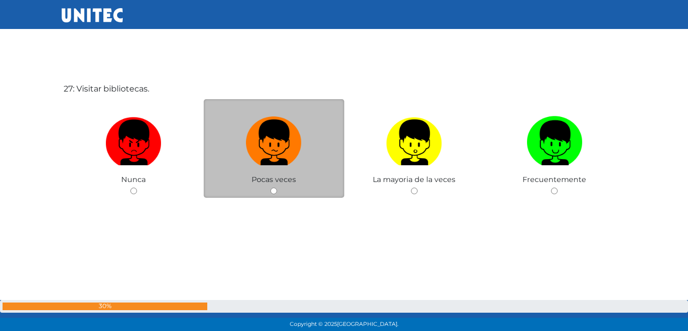
click at [275, 191] on input "radio" at bounding box center [273, 191] width 7 height 7
radio input "true"
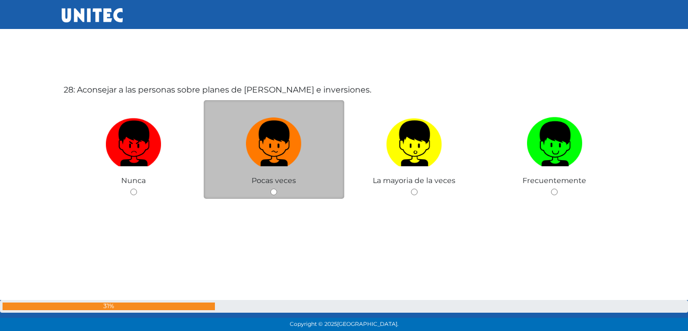
scroll to position [8999, 0]
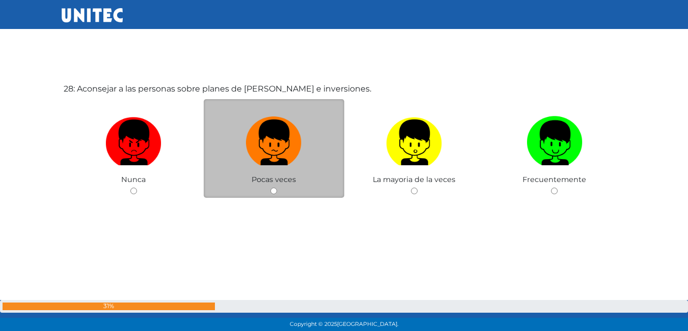
click at [271, 192] on input "radio" at bounding box center [273, 191] width 7 height 7
radio input "true"
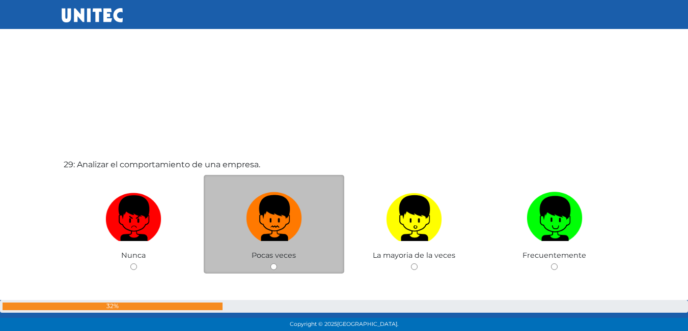
scroll to position [9306, 0]
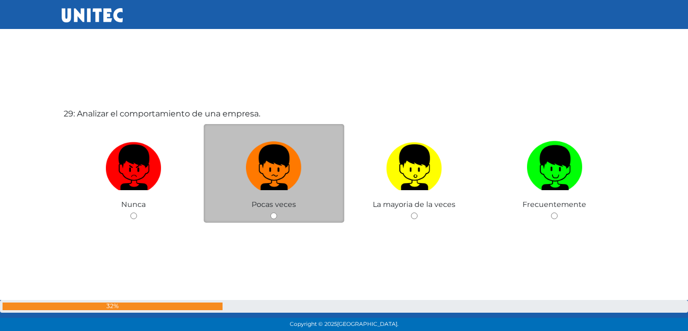
click at [272, 215] on input "radio" at bounding box center [273, 216] width 7 height 7
radio input "true"
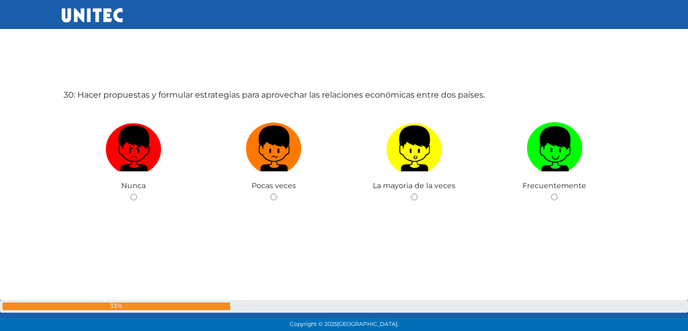
scroll to position [9662, 0]
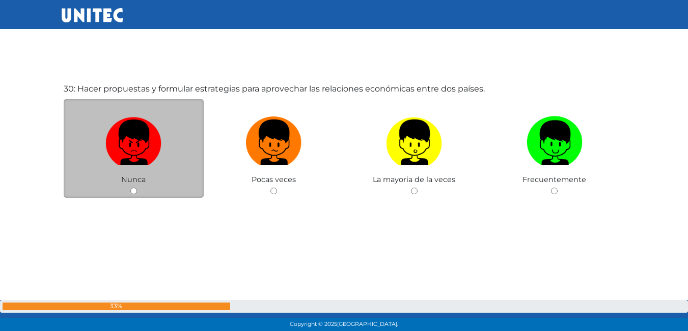
click at [132, 189] on input "radio" at bounding box center [133, 191] width 7 height 7
radio input "true"
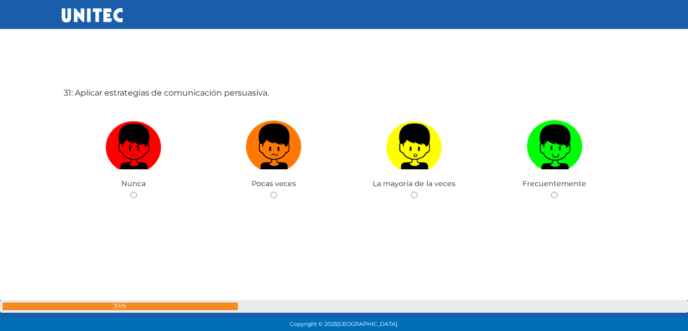
scroll to position [9993, 0]
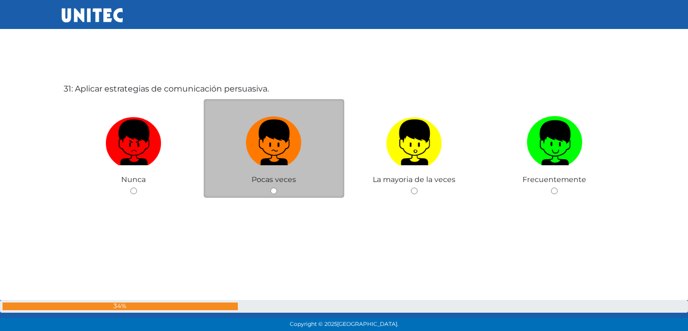
click at [276, 191] on input "radio" at bounding box center [273, 191] width 7 height 7
radio input "true"
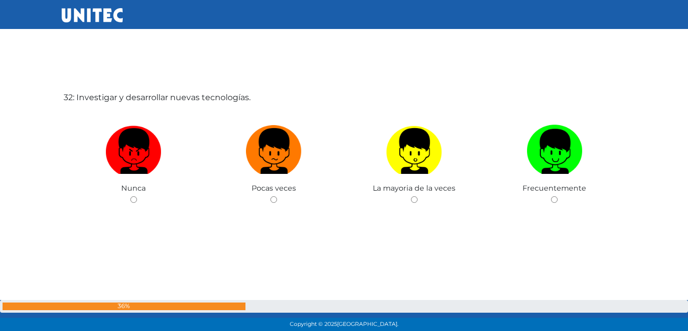
scroll to position [10325, 0]
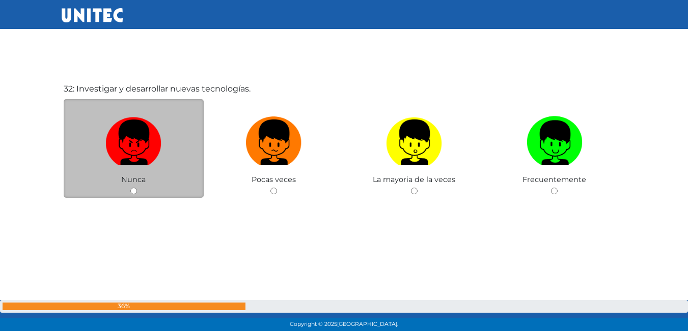
click at [130, 191] on input "radio" at bounding box center [133, 191] width 7 height 7
radio input "true"
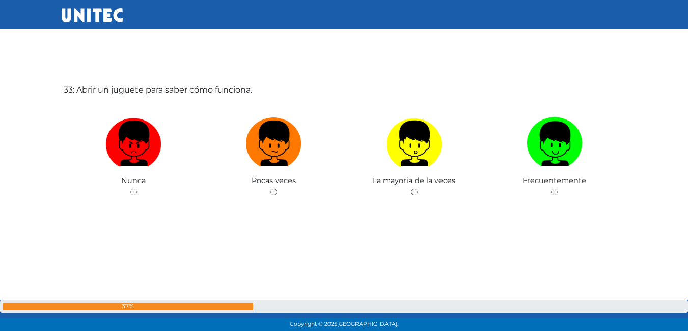
scroll to position [10656, 0]
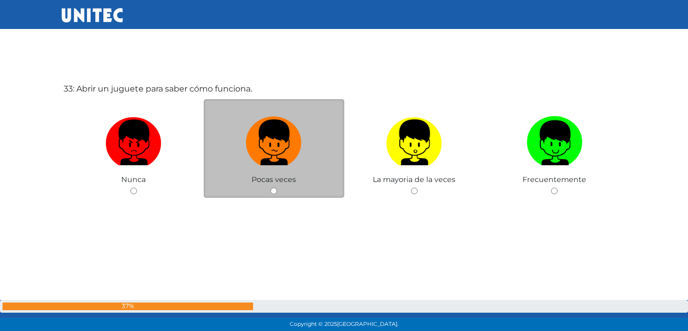
click at [275, 192] on input "radio" at bounding box center [273, 191] width 7 height 7
radio input "true"
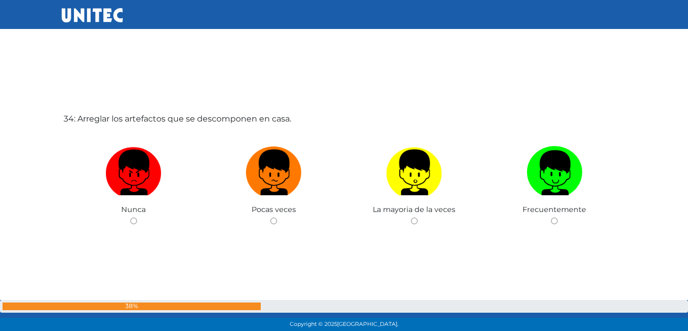
scroll to position [10963, 0]
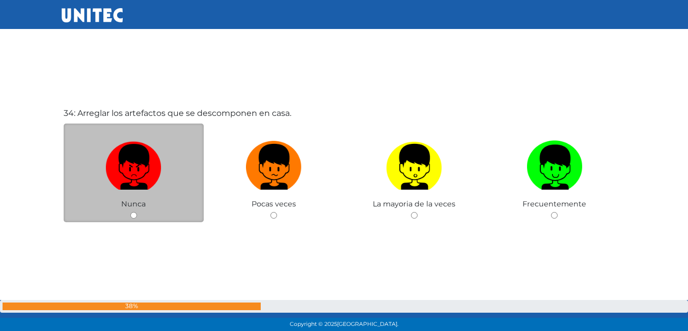
click at [137, 215] on div "Nunca" at bounding box center [134, 173] width 141 height 99
click at [135, 216] on input "radio" at bounding box center [133, 215] width 7 height 7
radio input "true"
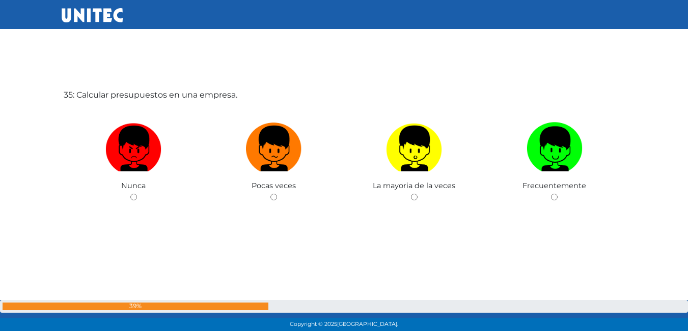
scroll to position [11319, 0]
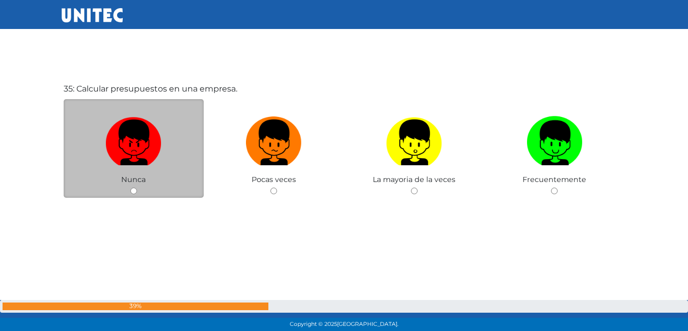
click at [132, 193] on input "radio" at bounding box center [133, 191] width 7 height 7
radio input "true"
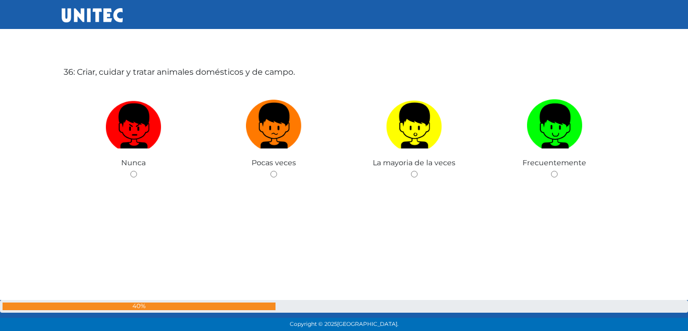
scroll to position [11677, 0]
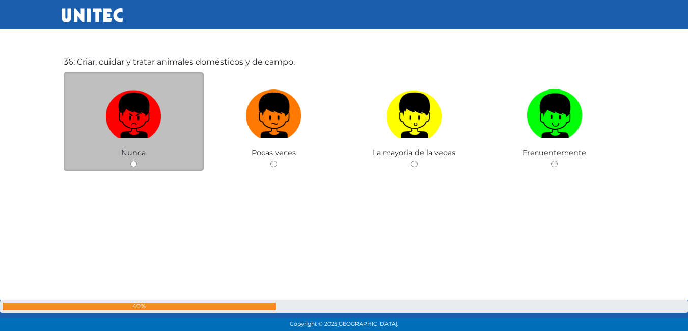
click at [129, 164] on div "Nunca" at bounding box center [134, 121] width 141 height 99
click at [134, 164] on input "radio" at bounding box center [133, 164] width 7 height 7
radio input "true"
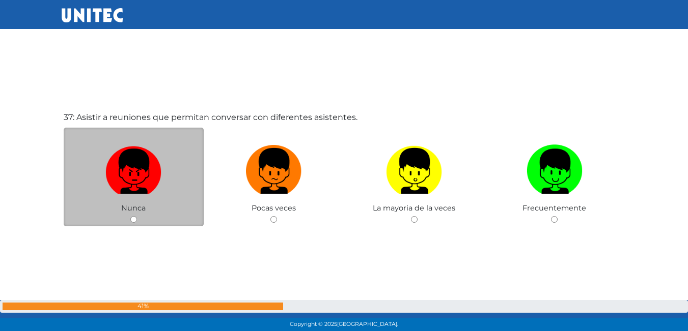
scroll to position [11985, 0]
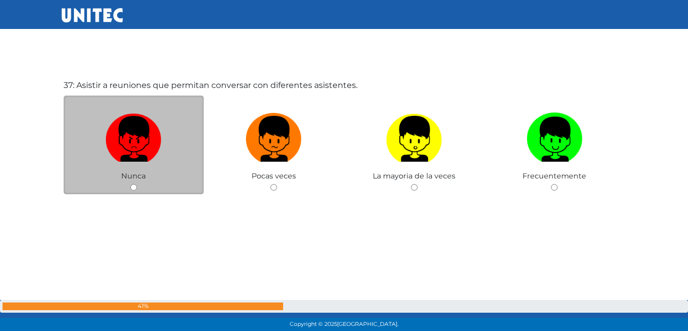
click at [134, 188] on input "radio" at bounding box center [133, 187] width 7 height 7
radio input "true"
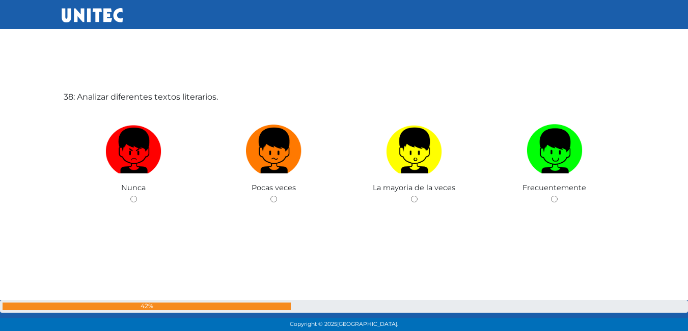
scroll to position [12313, 0]
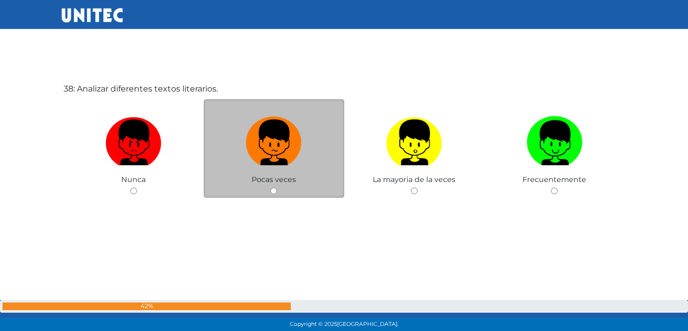
click at [273, 191] on input "radio" at bounding box center [273, 191] width 7 height 7
radio input "true"
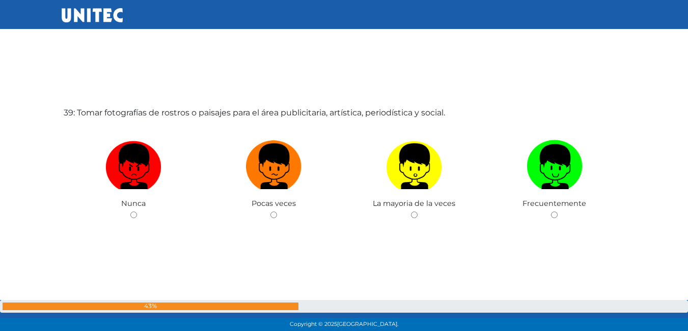
scroll to position [12672, 0]
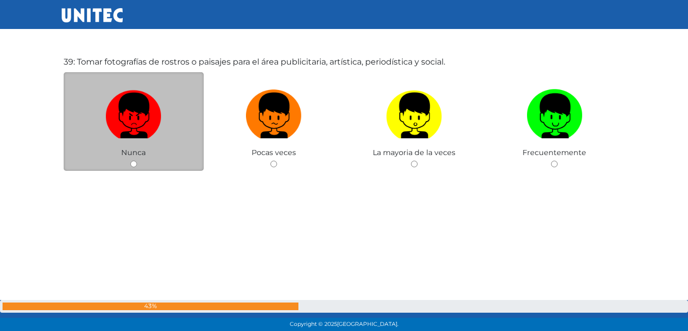
click at [134, 165] on input "radio" at bounding box center [133, 164] width 7 height 7
radio input "true"
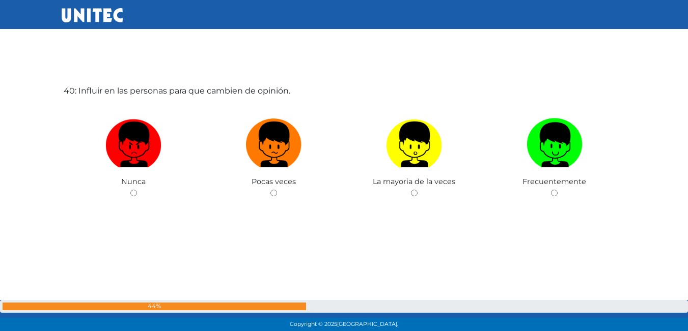
scroll to position [12976, 0]
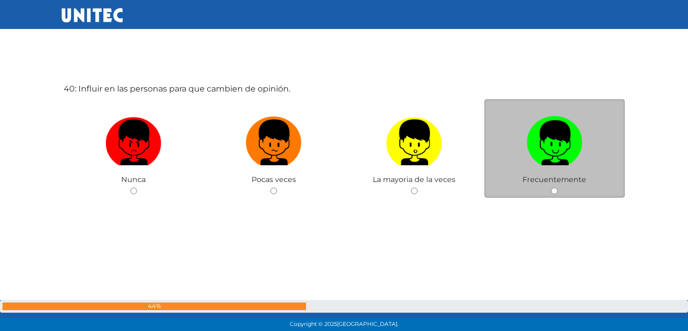
click at [556, 191] on input "radio" at bounding box center [554, 191] width 7 height 7
radio input "true"
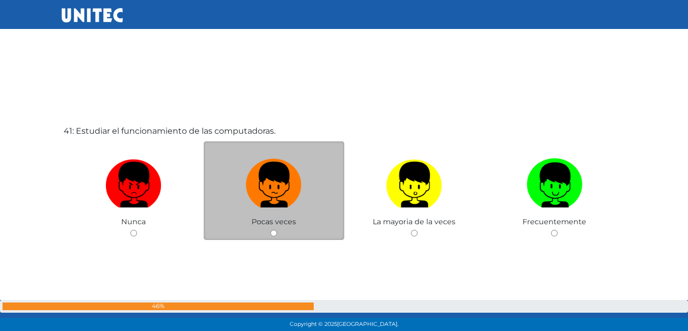
scroll to position [13283, 0]
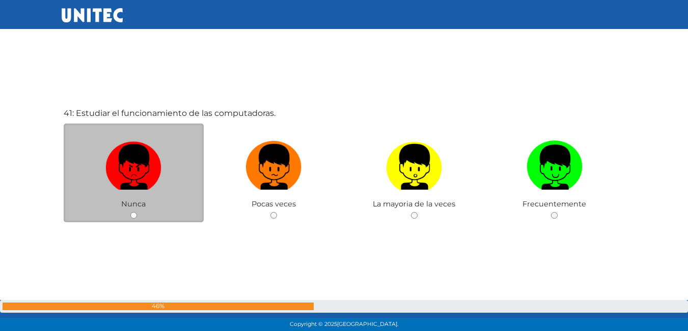
click at [131, 212] on input "radio" at bounding box center [133, 215] width 7 height 7
radio input "true"
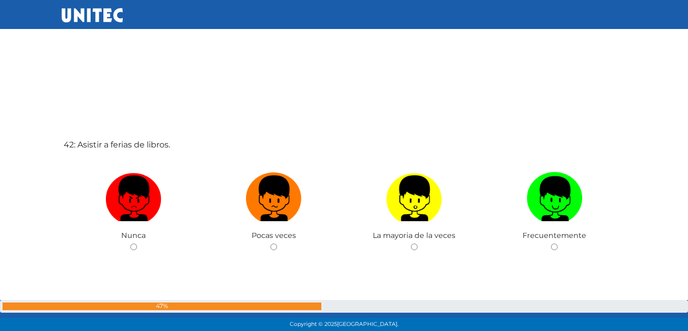
scroll to position [13641, 0]
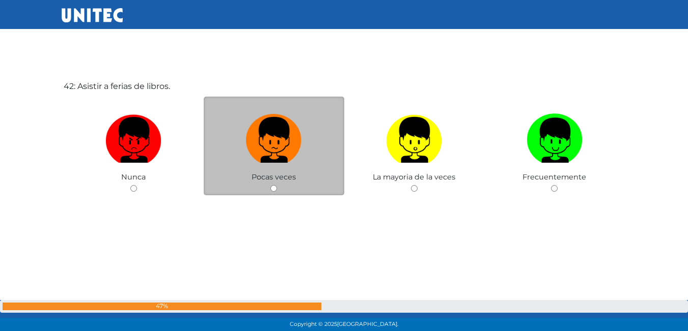
click at [274, 190] on input "radio" at bounding box center [273, 188] width 7 height 7
radio input "true"
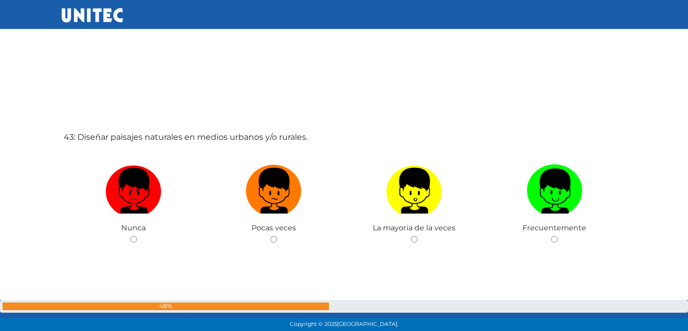
scroll to position [13940, 0]
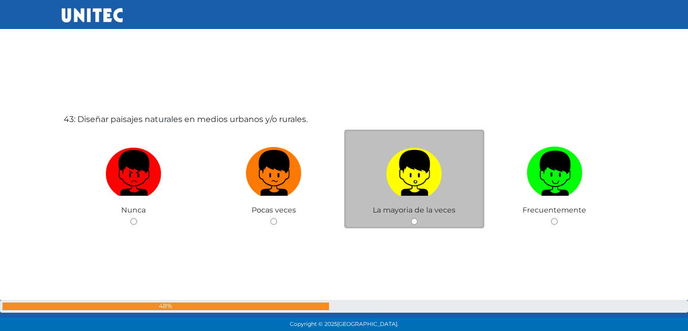
click at [413, 222] on input "radio" at bounding box center [414, 221] width 7 height 7
radio input "true"
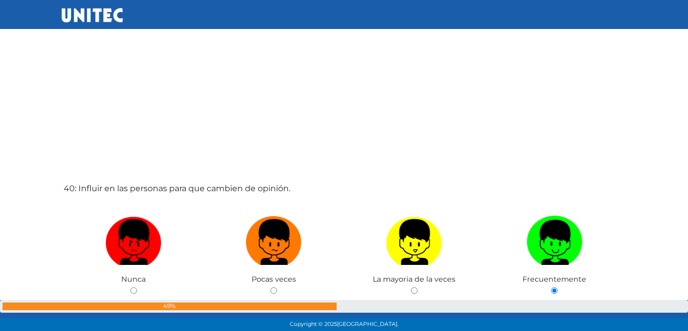
scroll to position [12673, 0]
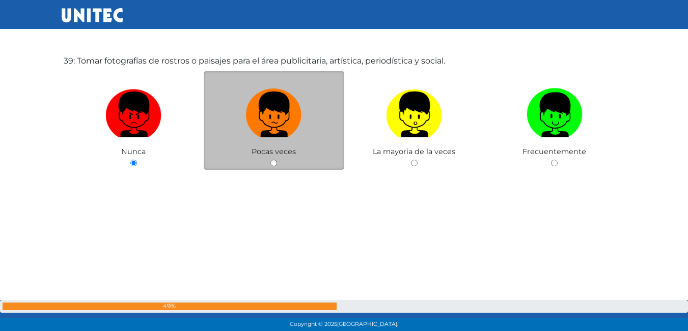
click at [274, 166] on input "radio" at bounding box center [273, 163] width 7 height 7
radio input "true"
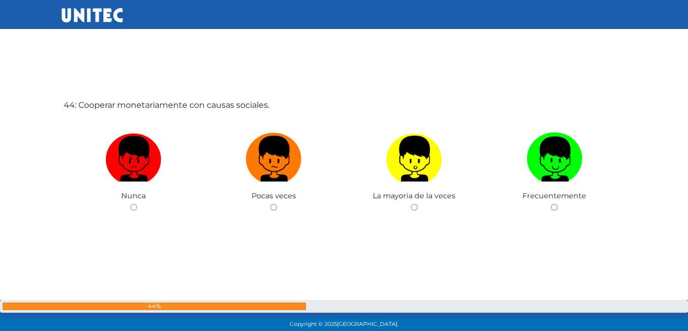
scroll to position [14292, 0]
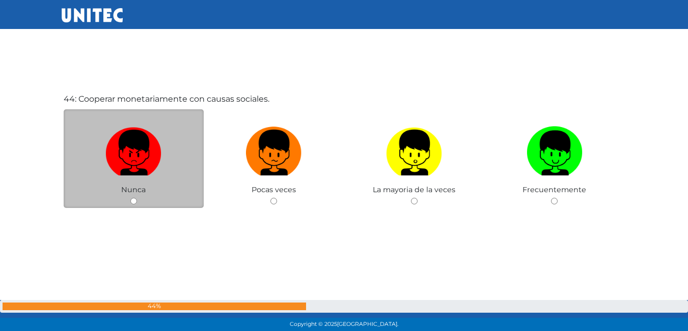
click at [133, 200] on input "radio" at bounding box center [133, 201] width 7 height 7
radio input "true"
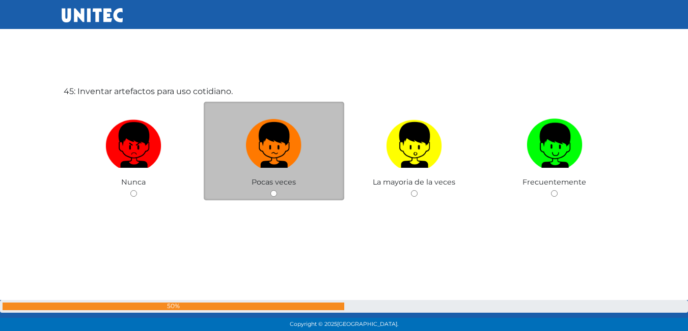
scroll to position [14633, 0]
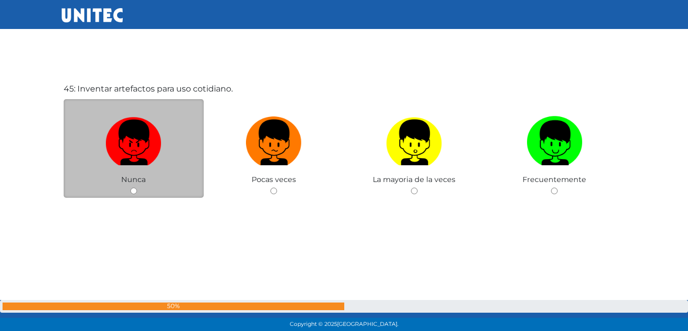
click at [132, 188] on input "radio" at bounding box center [133, 191] width 7 height 7
radio input "true"
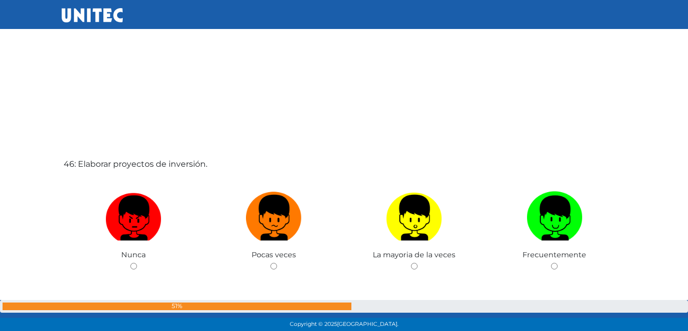
scroll to position [14940, 0]
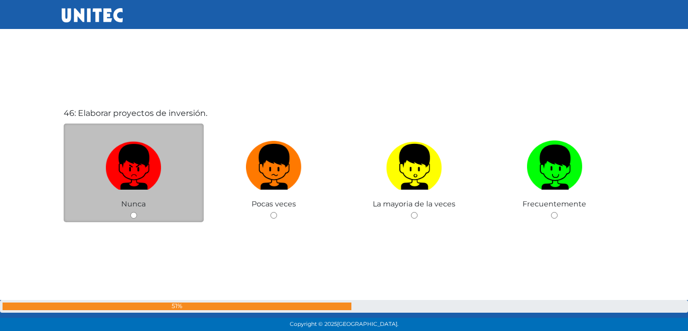
click at [136, 214] on input "radio" at bounding box center [133, 215] width 7 height 7
radio input "true"
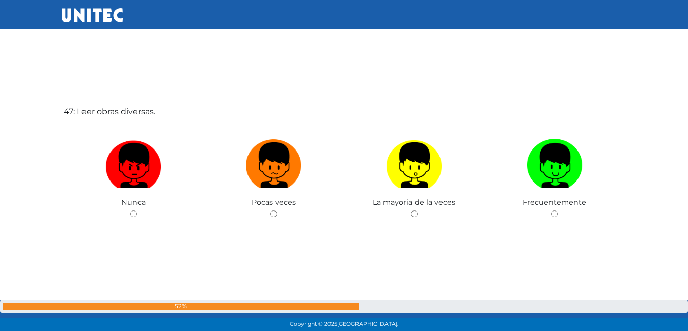
scroll to position [15291, 0]
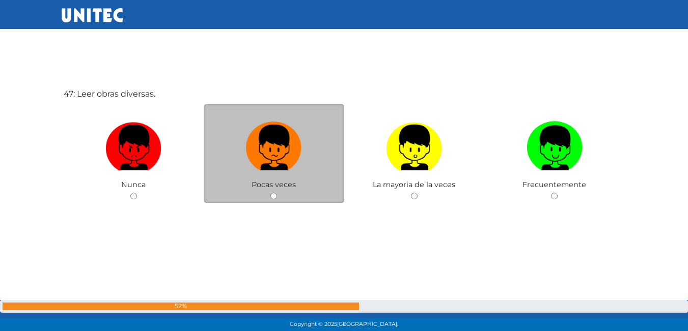
click at [272, 197] on input "radio" at bounding box center [273, 196] width 7 height 7
radio input "true"
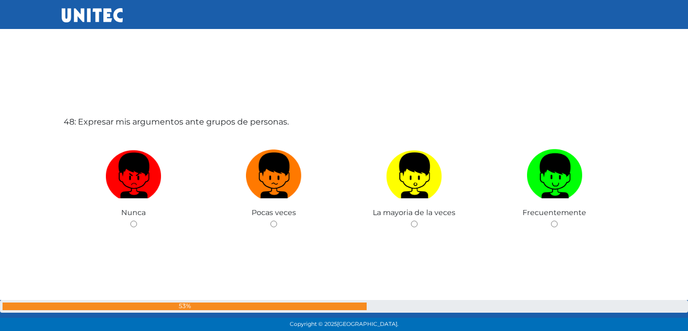
scroll to position [15576, 0]
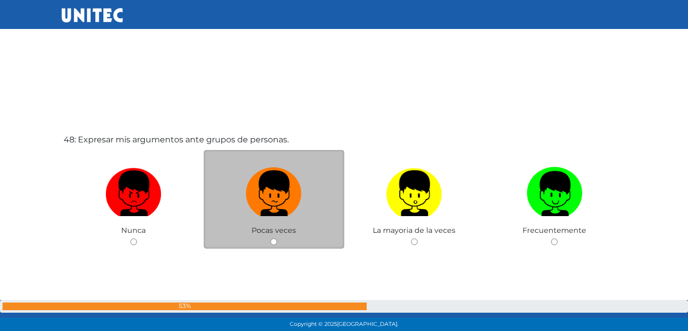
click at [272, 245] on input "radio" at bounding box center [273, 242] width 7 height 7
radio input "true"
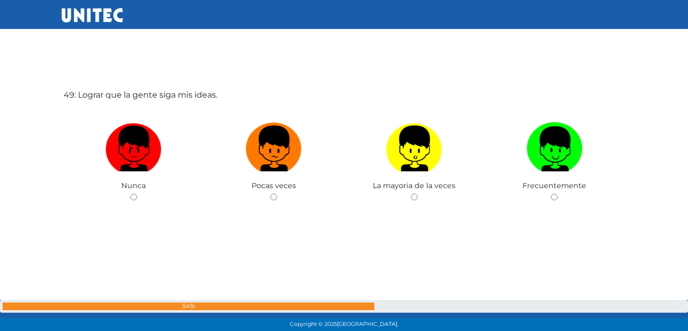
scroll to position [15959, 0]
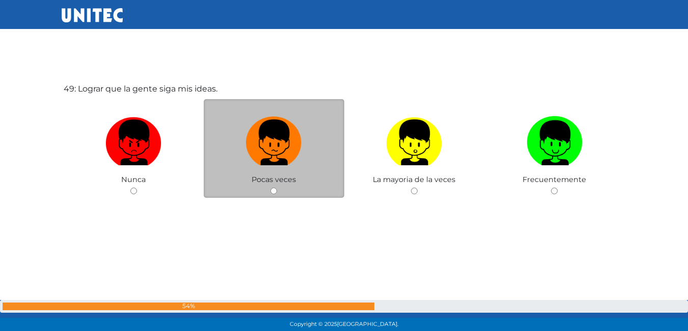
click at [276, 190] on input "radio" at bounding box center [273, 191] width 7 height 7
radio input "true"
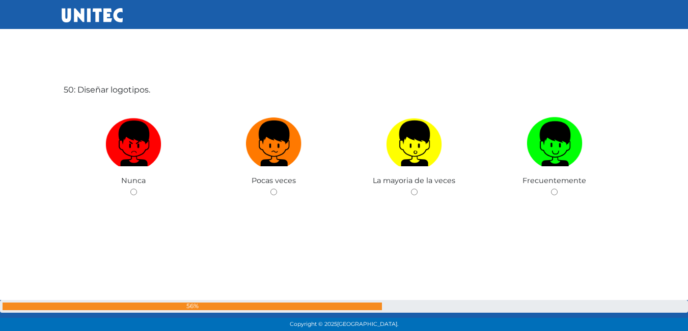
scroll to position [16290, 0]
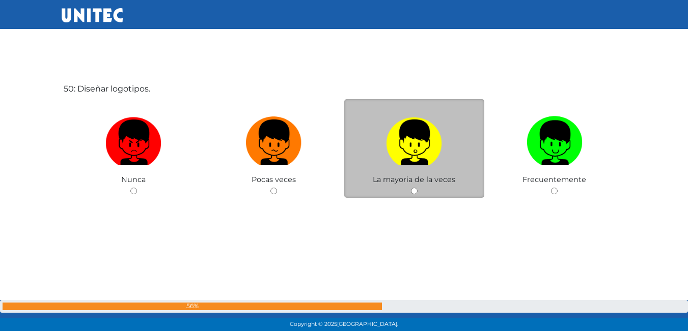
click at [415, 193] on input "radio" at bounding box center [414, 191] width 7 height 7
radio input "true"
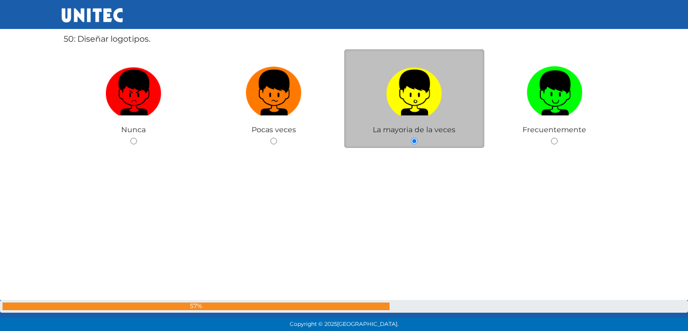
scroll to position [16343, 0]
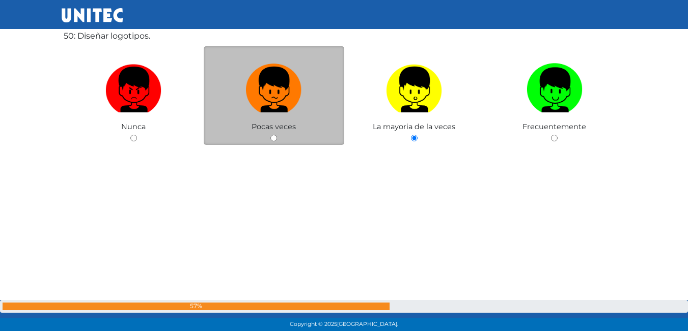
click at [271, 139] on input "radio" at bounding box center [273, 138] width 7 height 7
radio input "true"
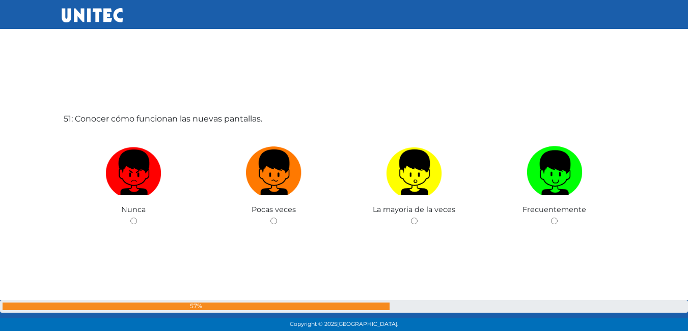
scroll to position [16591, 0]
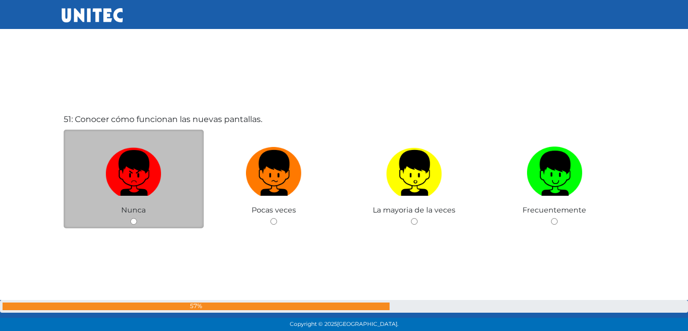
click at [133, 222] on input "radio" at bounding box center [133, 221] width 7 height 7
radio input "true"
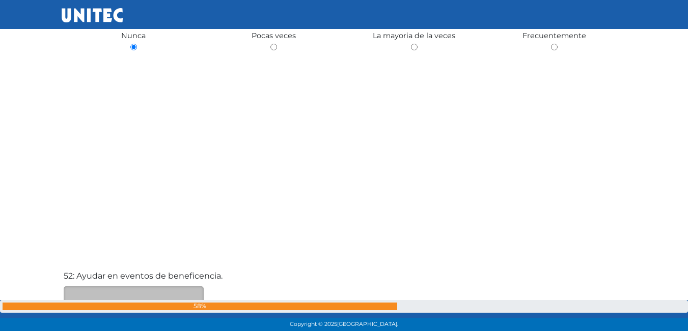
scroll to position [16897, 0]
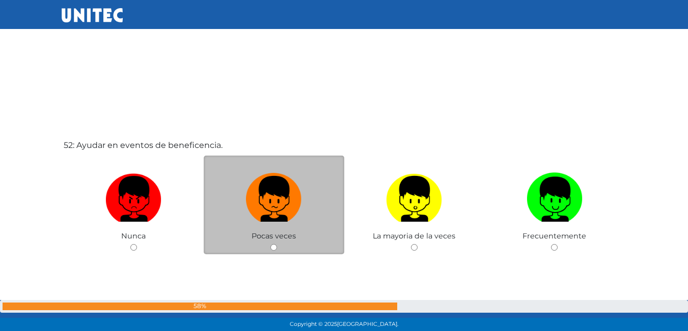
click at [275, 248] on input "radio" at bounding box center [273, 247] width 7 height 7
radio input "true"
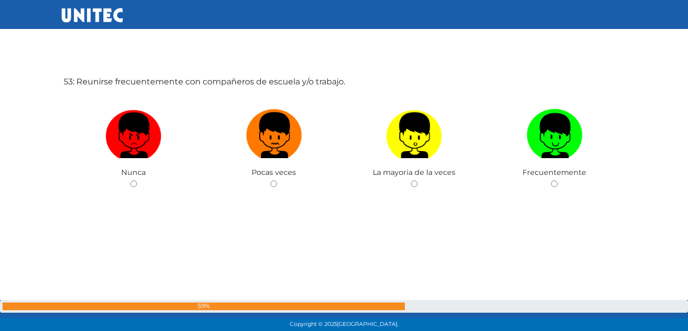
scroll to position [17294, 0]
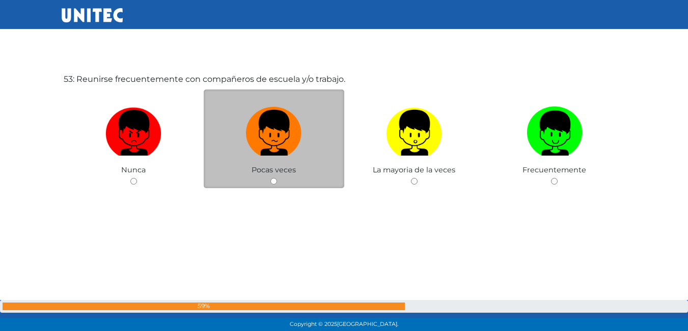
click at [274, 185] on input "radio" at bounding box center [273, 181] width 7 height 7
radio input "true"
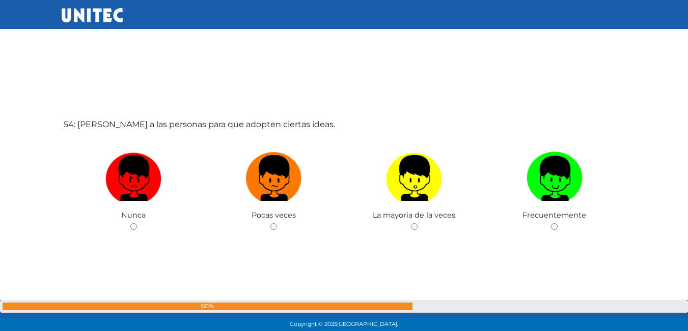
scroll to position [17602, 0]
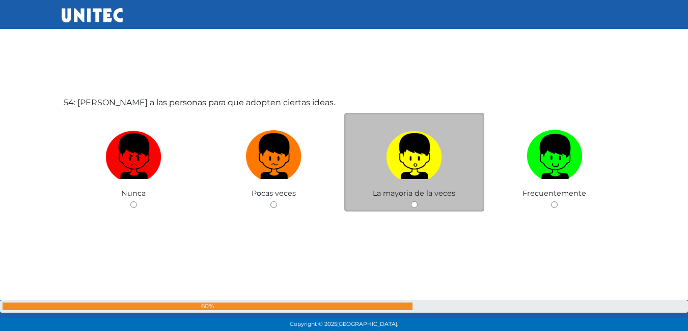
click at [414, 204] on input "radio" at bounding box center [414, 205] width 7 height 7
radio input "true"
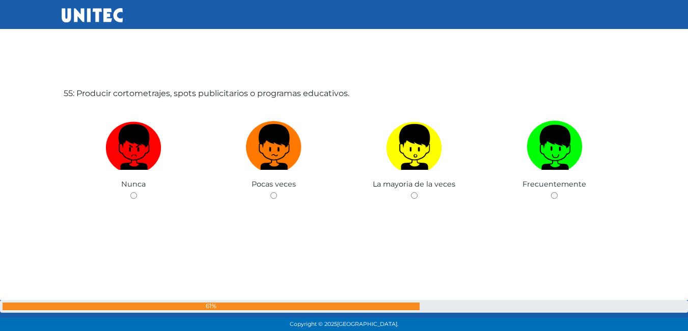
scroll to position [17947, 0]
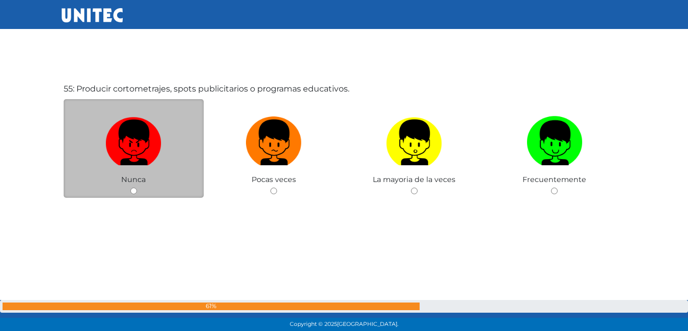
click at [133, 189] on input "radio" at bounding box center [133, 191] width 7 height 7
radio input "true"
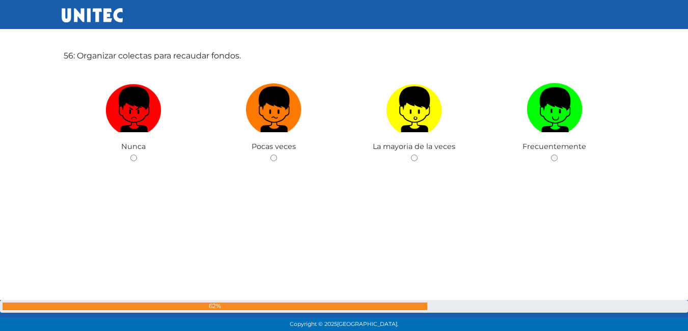
scroll to position [18330, 0]
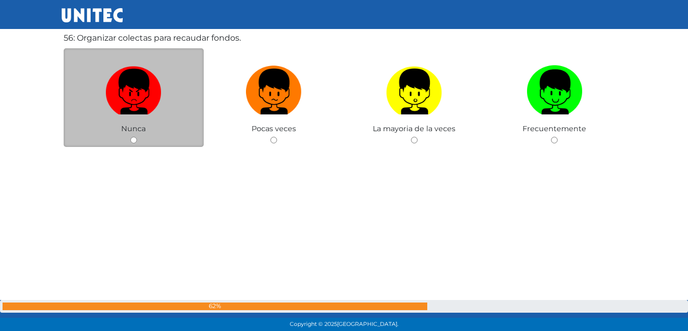
click at [137, 141] on div "Nunca" at bounding box center [134, 97] width 141 height 99
click at [131, 141] on input "radio" at bounding box center [133, 140] width 7 height 7
radio input "true"
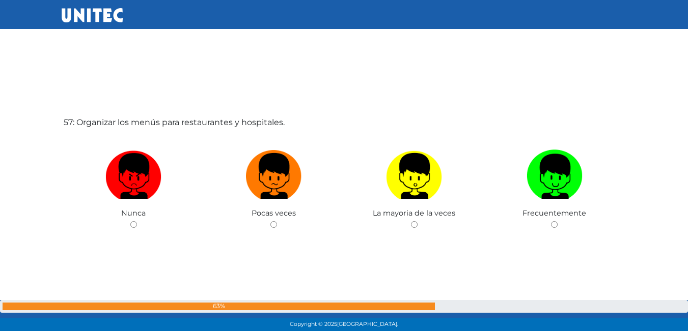
scroll to position [18589, 0]
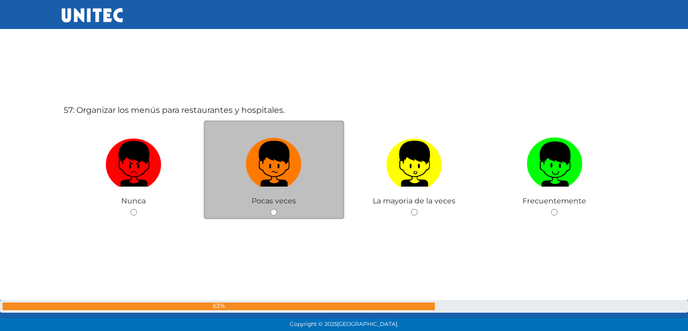
click at [270, 216] on div "Pocas veces" at bounding box center [274, 170] width 141 height 99
click at [273, 210] on input "radio" at bounding box center [273, 212] width 7 height 7
radio input "true"
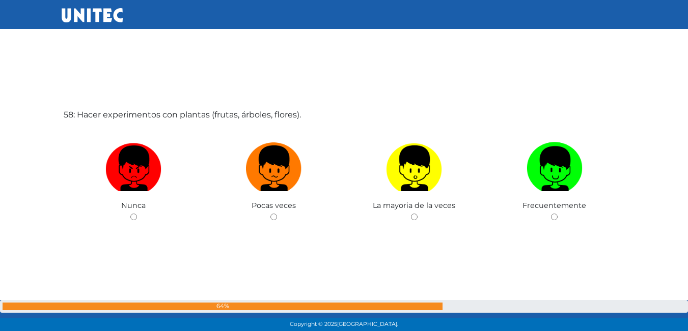
scroll to position [18947, 0]
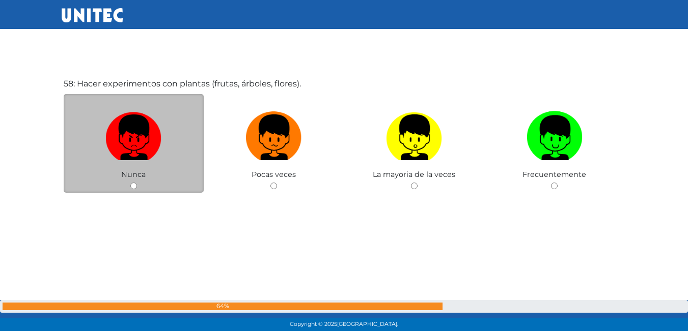
click at [134, 186] on input "radio" at bounding box center [133, 186] width 7 height 7
radio input "true"
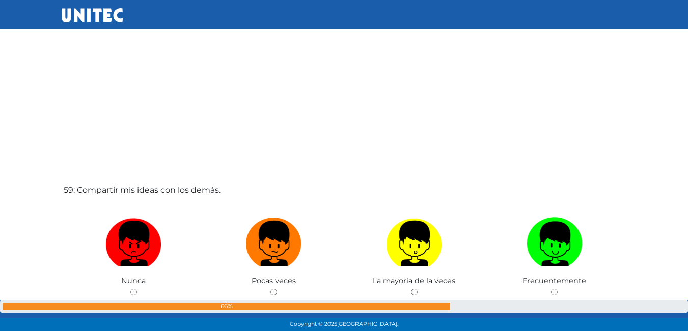
scroll to position [19204, 0]
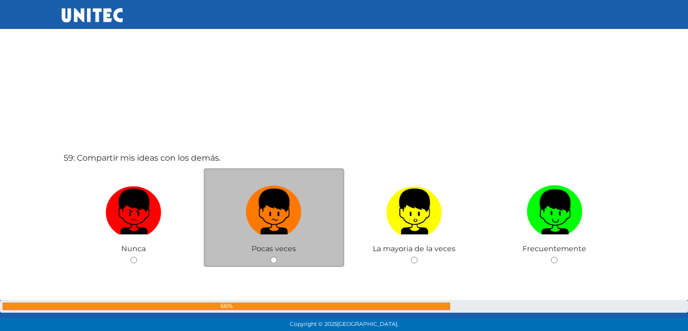
click at [275, 257] on div "Pocas veces" at bounding box center [274, 218] width 141 height 99
click at [275, 258] on input "radio" at bounding box center [273, 260] width 7 height 7
radio input "true"
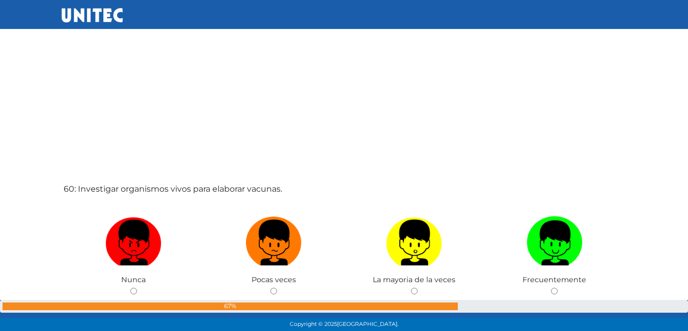
scroll to position [19644, 0]
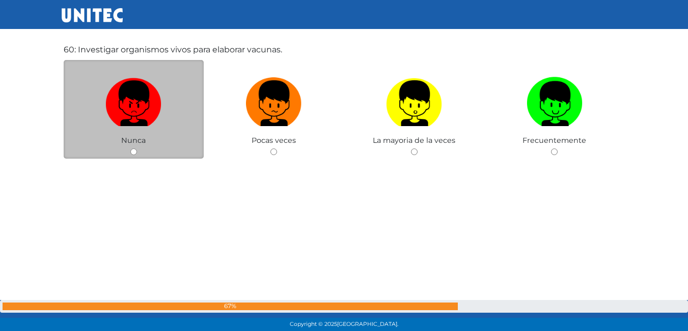
click at [135, 149] on input "radio" at bounding box center [133, 152] width 7 height 7
radio input "true"
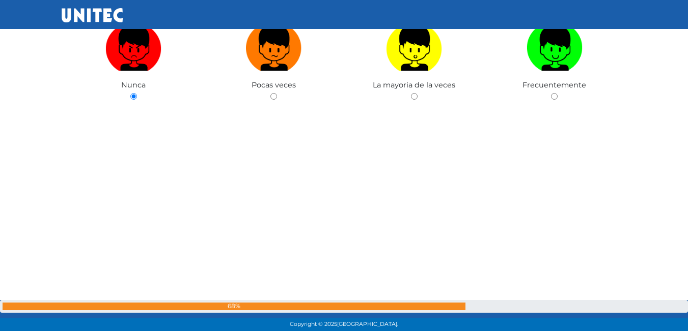
scroll to position [19903, 0]
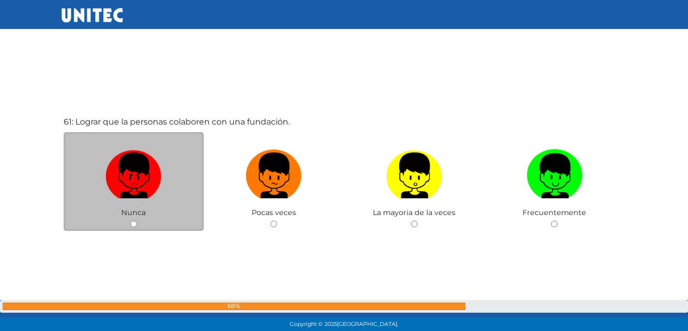
click at [129, 226] on div "Nunca" at bounding box center [134, 181] width 141 height 99
click at [138, 226] on div "Nunca" at bounding box center [134, 181] width 141 height 99
click at [134, 225] on input "radio" at bounding box center [133, 224] width 7 height 7
radio input "true"
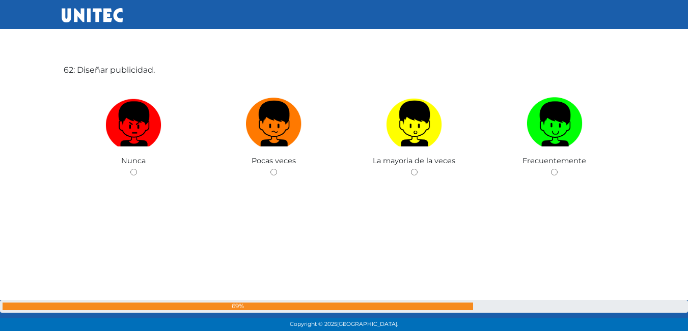
scroll to position [20287, 0]
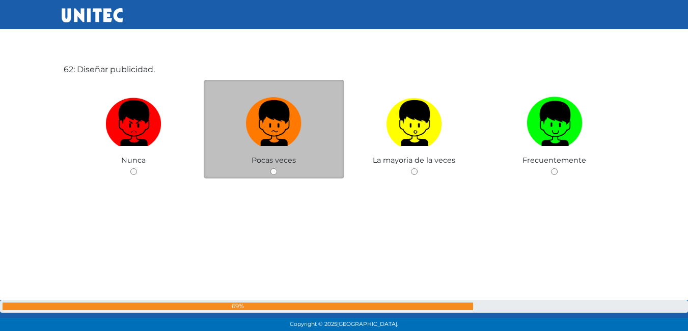
click at [273, 174] on input "radio" at bounding box center [273, 172] width 7 height 7
radio input "true"
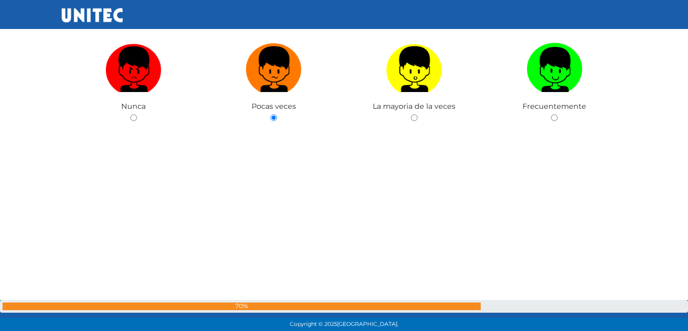
scroll to position [20544, 0]
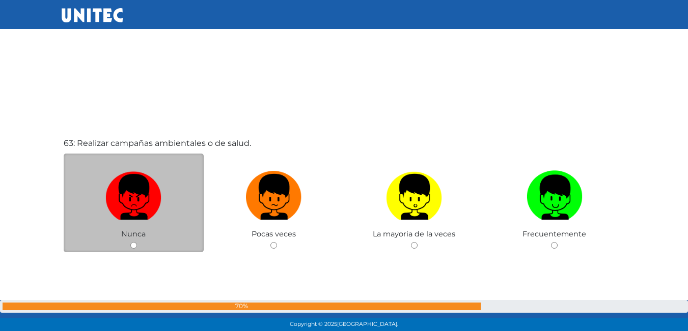
click at [135, 246] on input "radio" at bounding box center [133, 245] width 7 height 7
radio input "true"
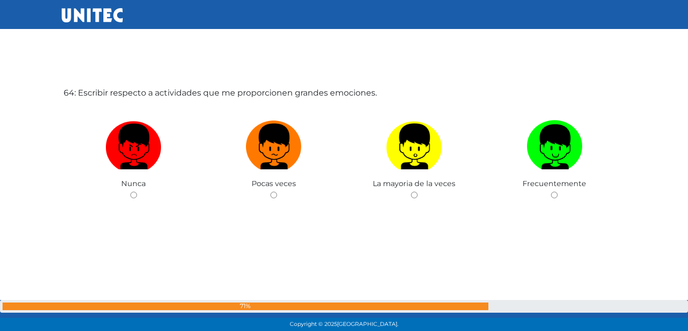
scroll to position [20930, 0]
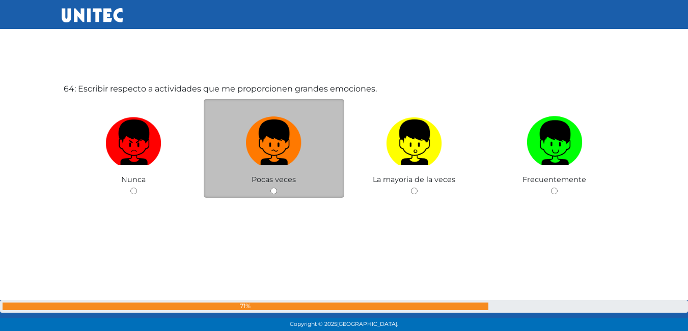
click at [276, 192] on input "radio" at bounding box center [273, 191] width 7 height 7
radio input "true"
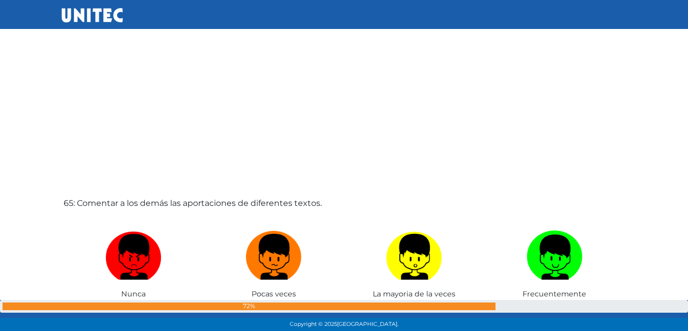
scroll to position [21237, 0]
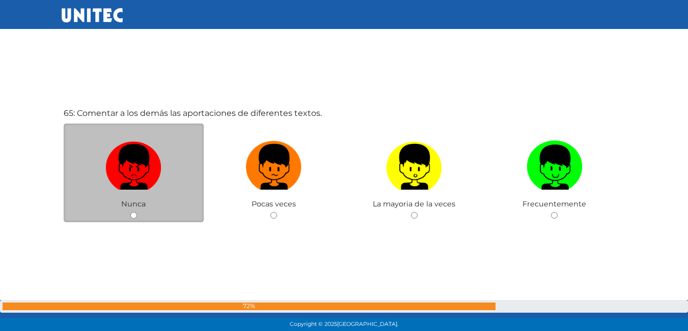
click at [134, 219] on input "radio" at bounding box center [133, 215] width 7 height 7
radio input "true"
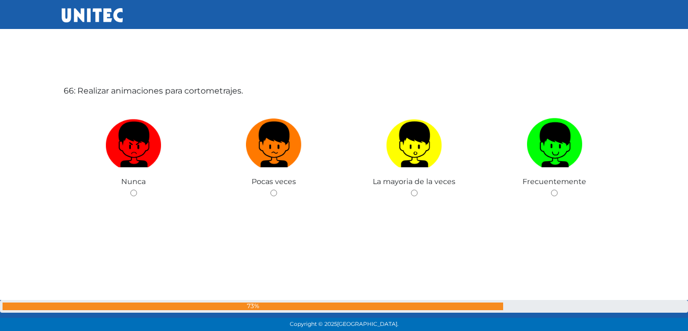
scroll to position [21593, 0]
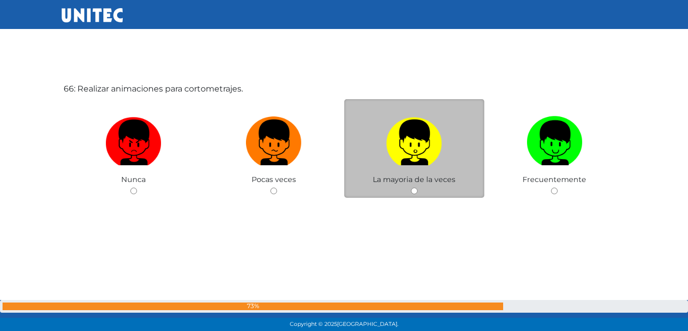
click at [415, 191] on input "radio" at bounding box center [414, 191] width 7 height 7
radio input "true"
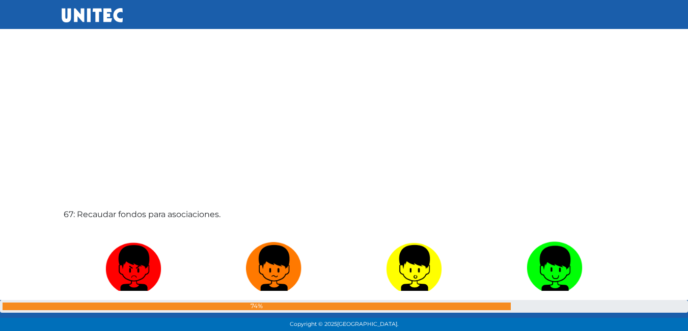
scroll to position [21849, 0]
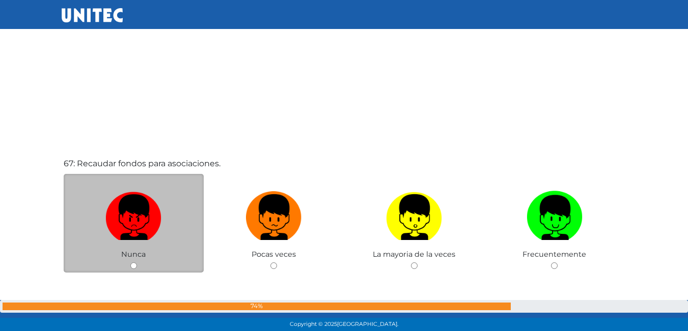
click at [134, 265] on input "radio" at bounding box center [133, 266] width 7 height 7
radio input "true"
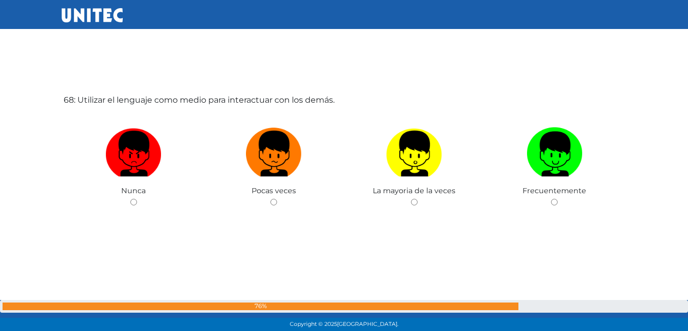
scroll to position [22257, 0]
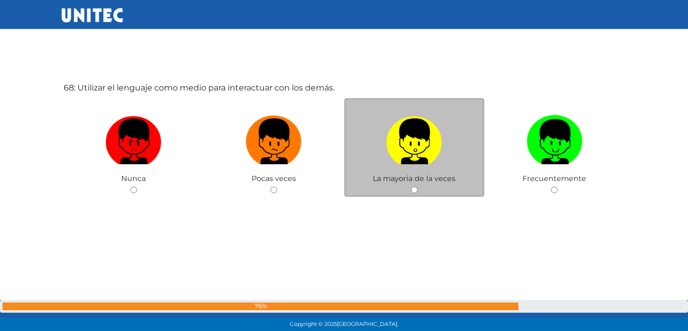
click at [414, 193] on input "radio" at bounding box center [414, 190] width 7 height 7
radio input "true"
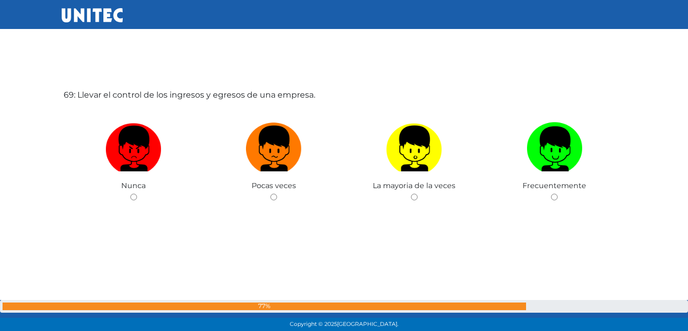
scroll to position [22587, 0]
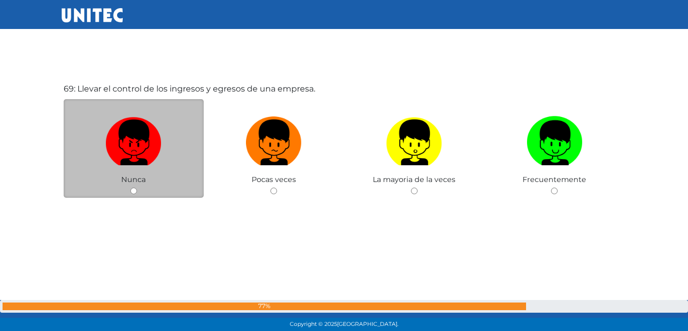
click at [131, 190] on input "radio" at bounding box center [133, 191] width 7 height 7
radio input "true"
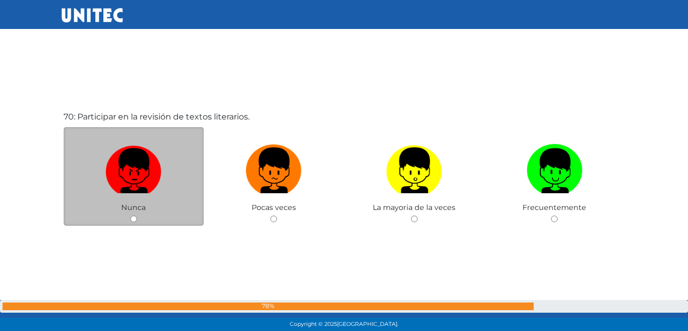
scroll to position [22918, 0]
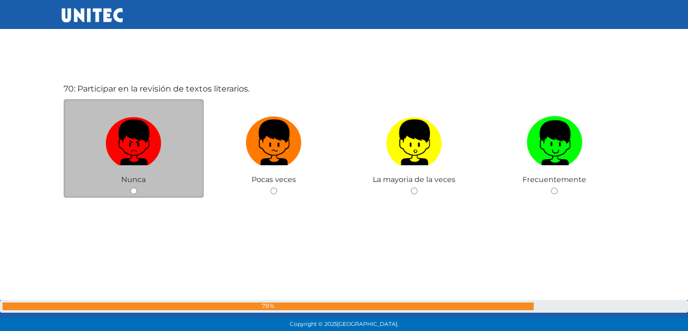
click at [131, 193] on input "radio" at bounding box center [133, 191] width 7 height 7
radio input "true"
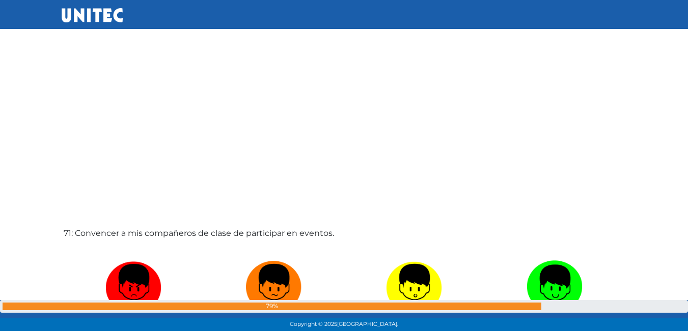
scroll to position [23176, 0]
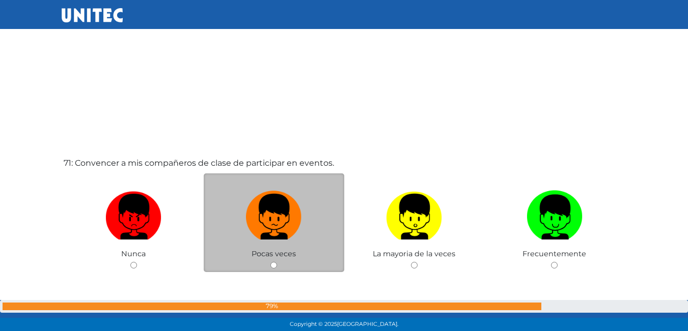
click at [273, 263] on input "radio" at bounding box center [273, 265] width 7 height 7
radio input "true"
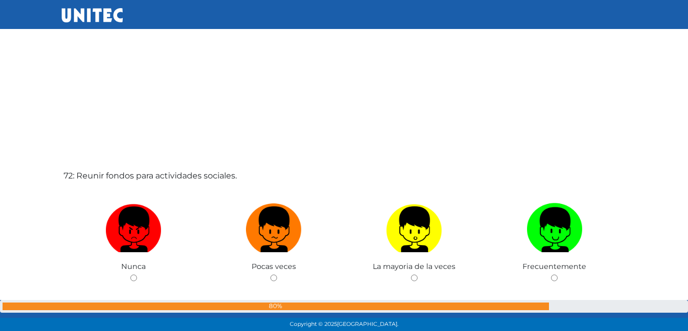
scroll to position [23515, 0]
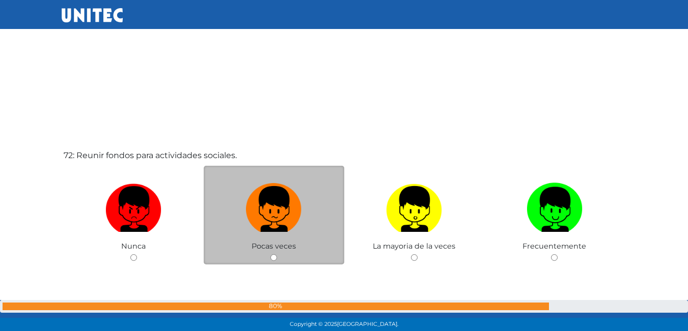
click at [276, 261] on input "radio" at bounding box center [273, 258] width 7 height 7
radio input "true"
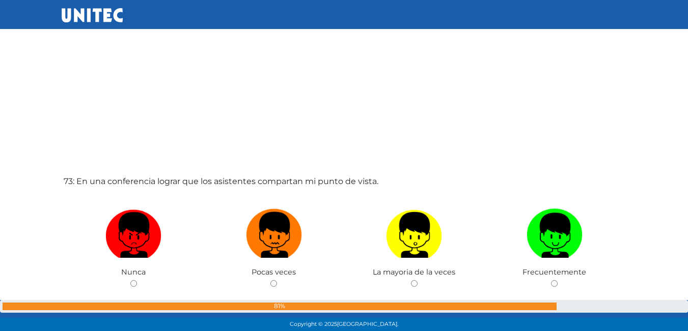
scroll to position [23871, 0]
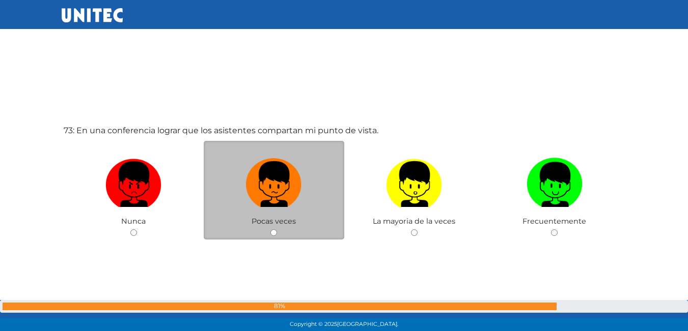
click at [279, 231] on div "Pocas veces" at bounding box center [274, 190] width 141 height 99
click at [272, 232] on input "radio" at bounding box center [273, 233] width 7 height 7
radio input "true"
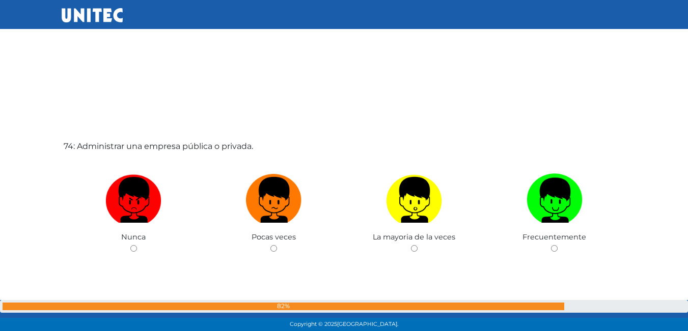
scroll to position [24228, 0]
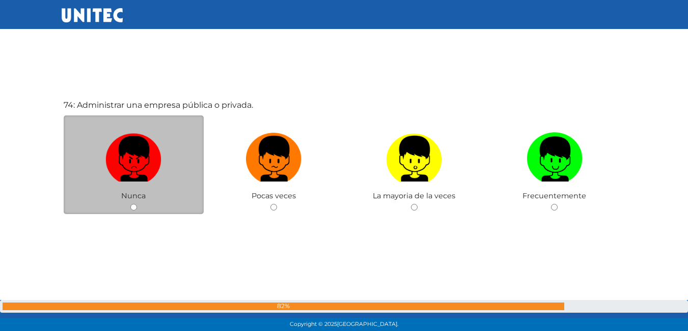
click at [132, 208] on input "radio" at bounding box center [133, 207] width 7 height 7
radio input "true"
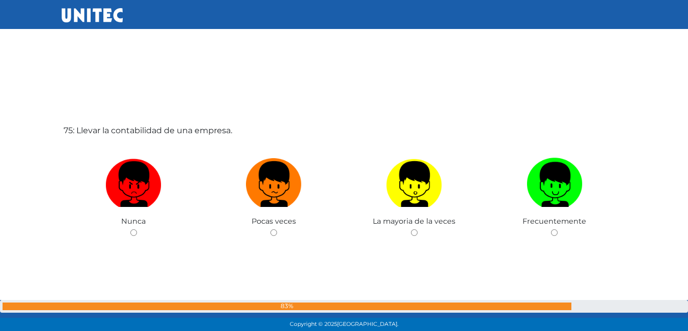
scroll to position [24535, 0]
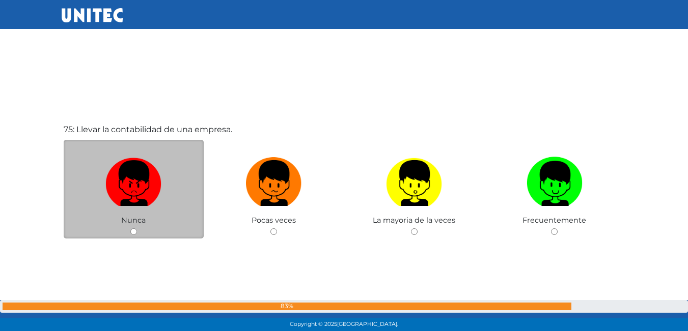
click at [135, 231] on input "radio" at bounding box center [133, 232] width 7 height 7
radio input "true"
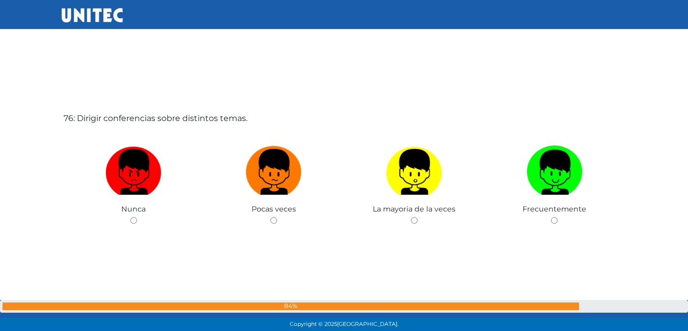
scroll to position [24881, 0]
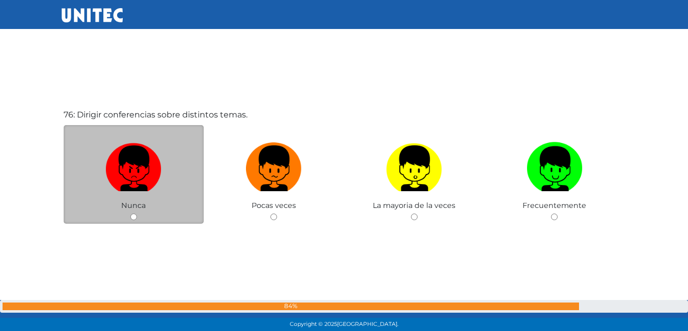
click at [136, 218] on input "radio" at bounding box center [133, 217] width 7 height 7
radio input "true"
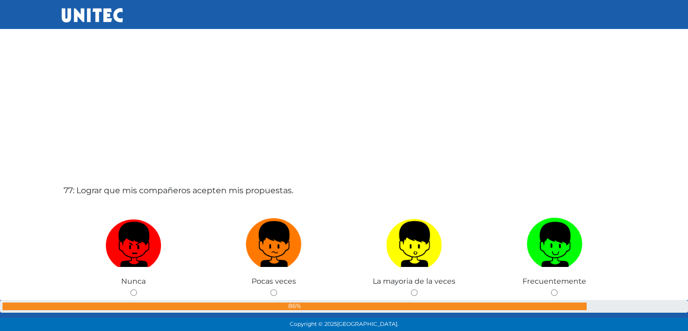
scroll to position [25238, 0]
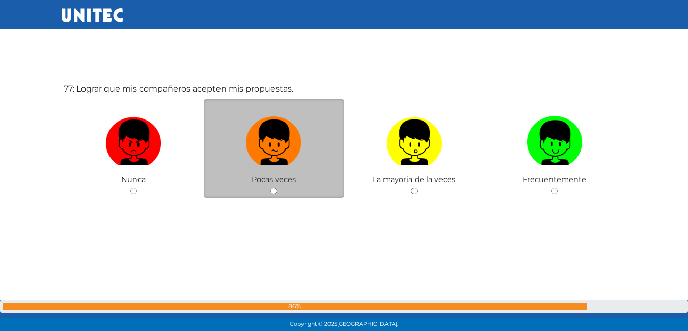
click at [271, 192] on input "radio" at bounding box center [273, 191] width 7 height 7
radio input "true"
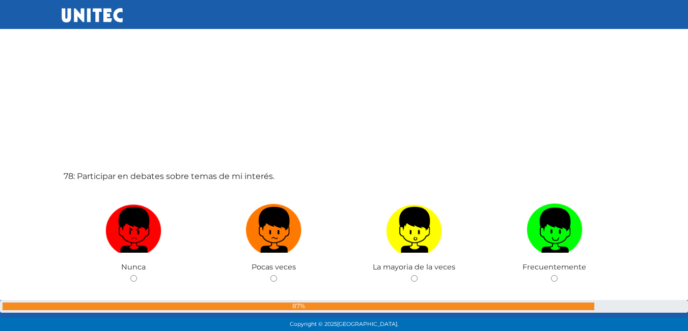
scroll to position [25533, 0]
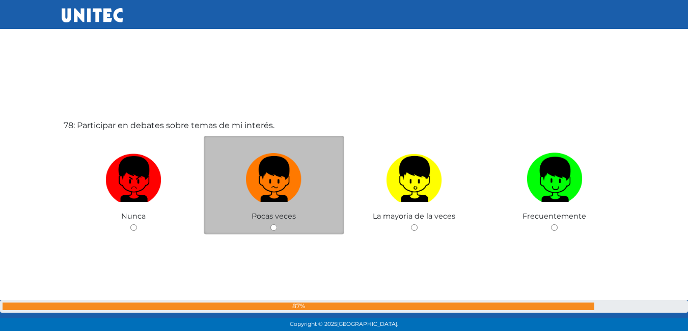
click at [275, 229] on input "radio" at bounding box center [273, 228] width 7 height 7
radio input "true"
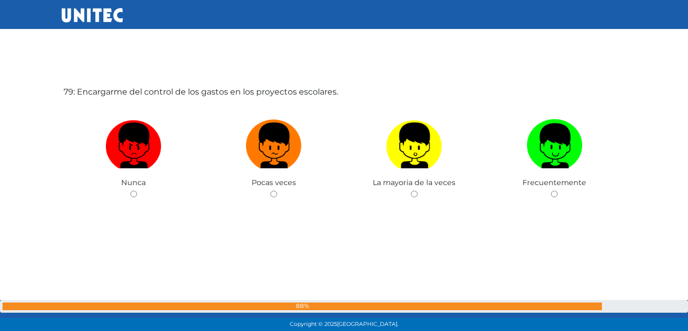
scroll to position [25901, 0]
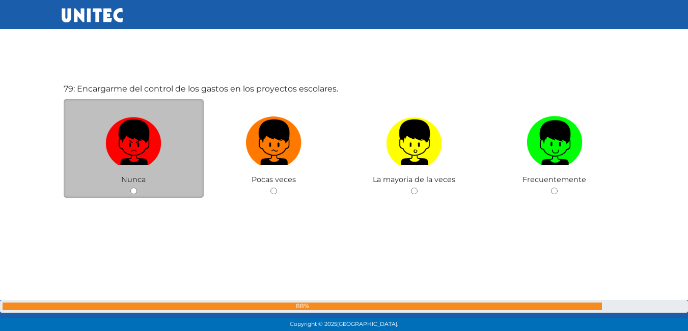
click at [133, 190] on input "radio" at bounding box center [133, 191] width 7 height 7
radio input "true"
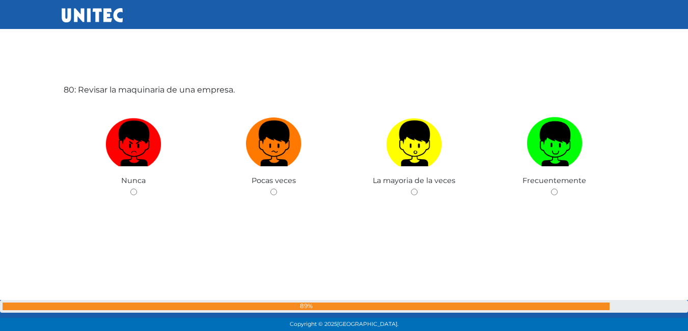
scroll to position [26233, 0]
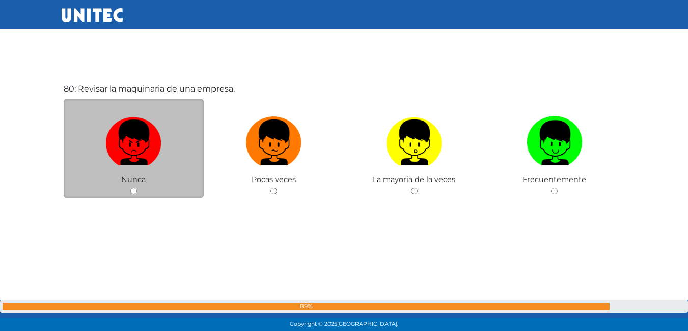
click at [134, 188] on input "radio" at bounding box center [133, 191] width 7 height 7
radio input "true"
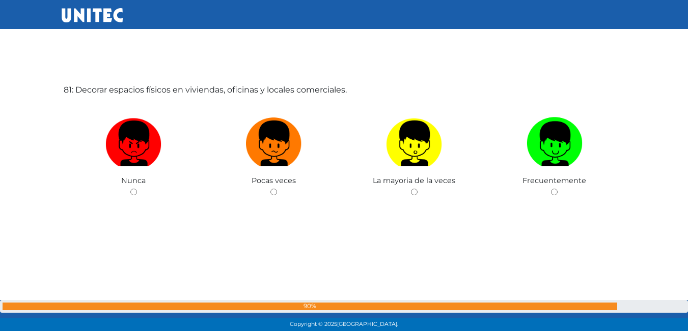
scroll to position [26564, 0]
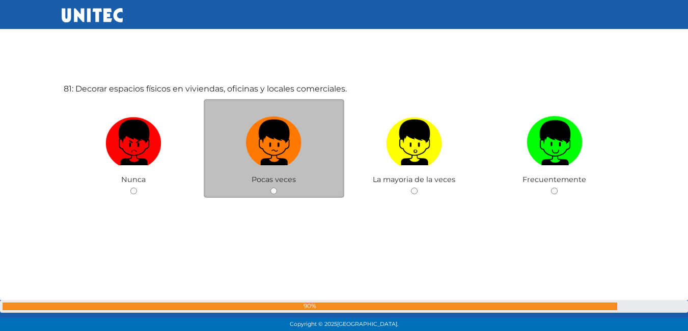
click at [276, 189] on input "radio" at bounding box center [273, 191] width 7 height 7
radio input "true"
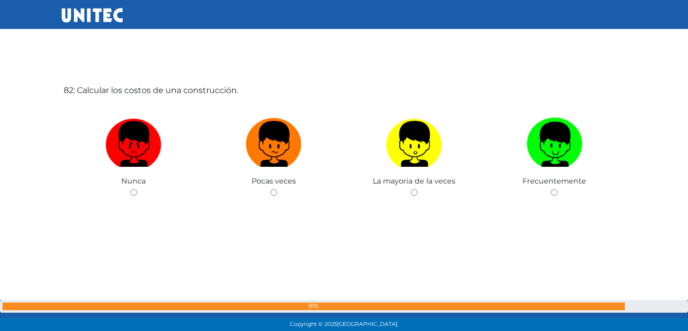
scroll to position [26895, 0]
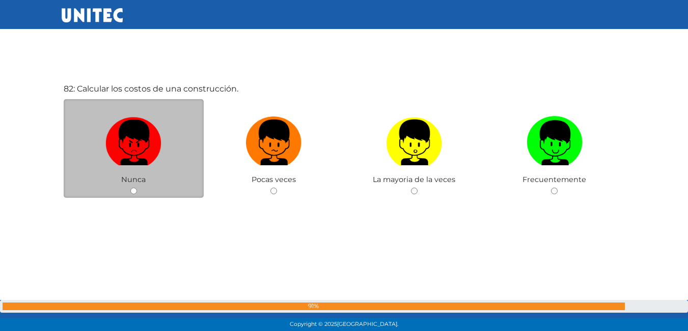
click at [133, 194] on input "radio" at bounding box center [133, 191] width 7 height 7
radio input "true"
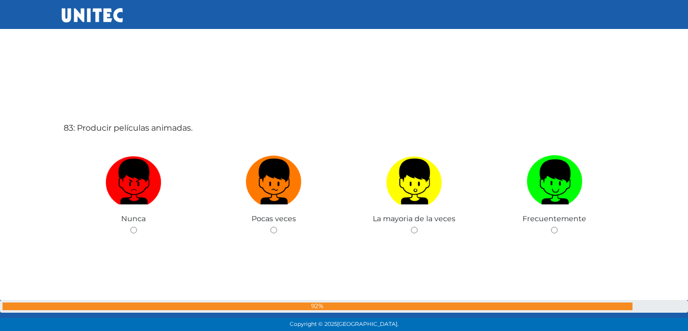
scroll to position [27201, 0]
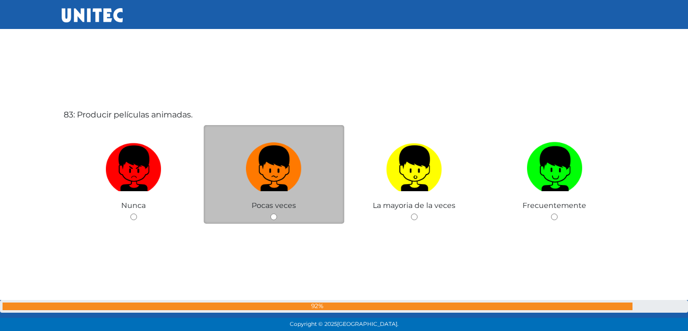
click at [273, 216] on input "radio" at bounding box center [273, 217] width 7 height 7
radio input "true"
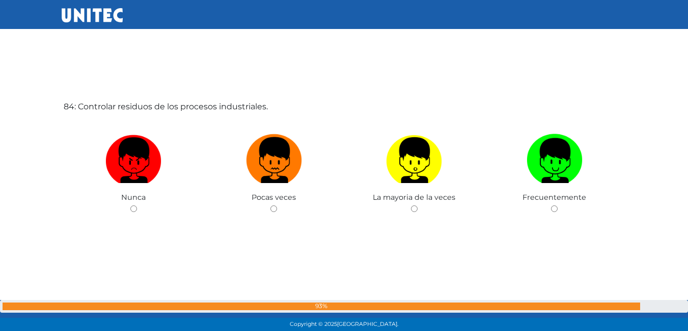
scroll to position [27558, 0]
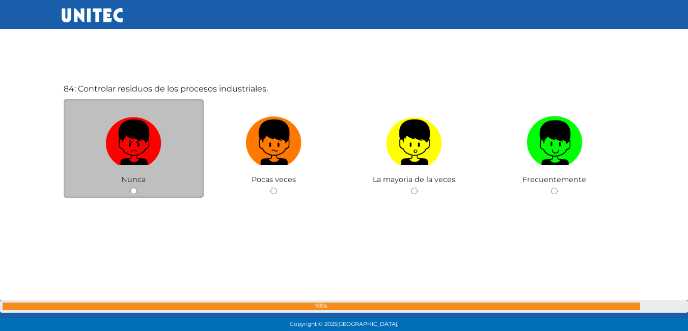
click at [131, 190] on input "radio" at bounding box center [133, 191] width 7 height 7
radio input "true"
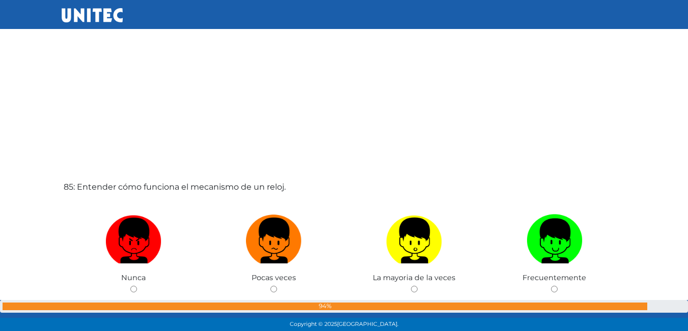
scroll to position [27853, 0]
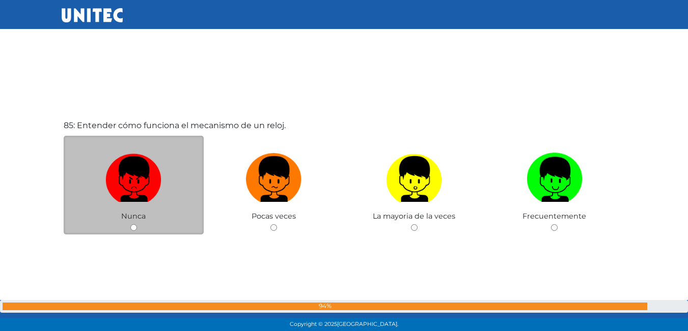
click at [132, 226] on input "radio" at bounding box center [133, 228] width 7 height 7
radio input "true"
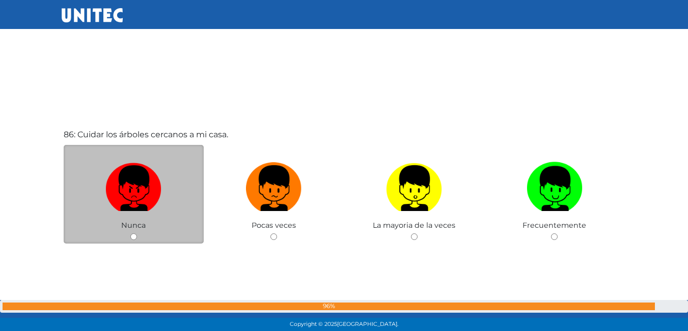
scroll to position [28190, 0]
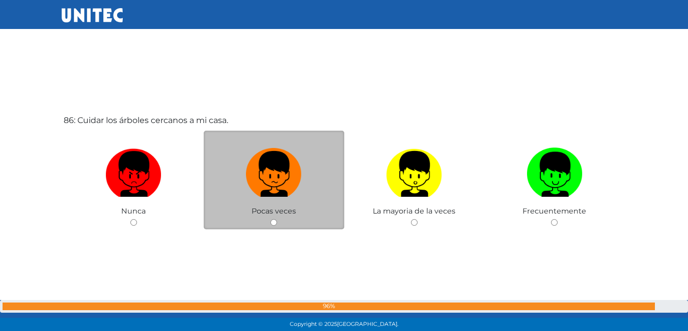
click at [275, 222] on input "radio" at bounding box center [273, 222] width 7 height 7
radio input "true"
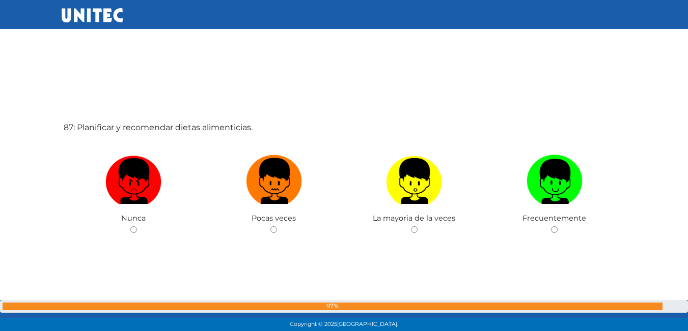
scroll to position [28532, 0]
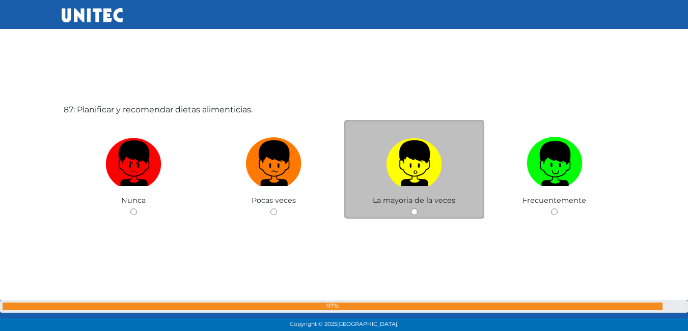
click at [417, 211] on div "La mayoria de la veces" at bounding box center [414, 169] width 141 height 99
click at [413, 213] on input "radio" at bounding box center [414, 212] width 7 height 7
radio input "true"
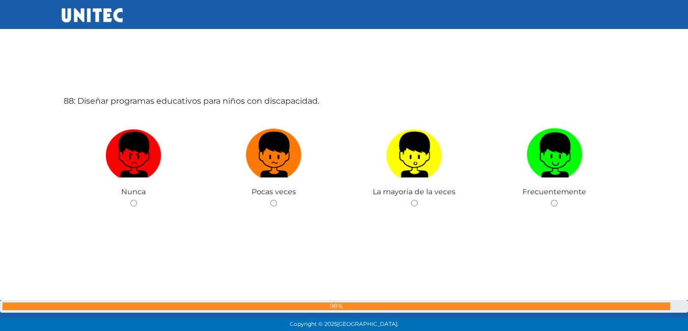
scroll to position [28880, 0]
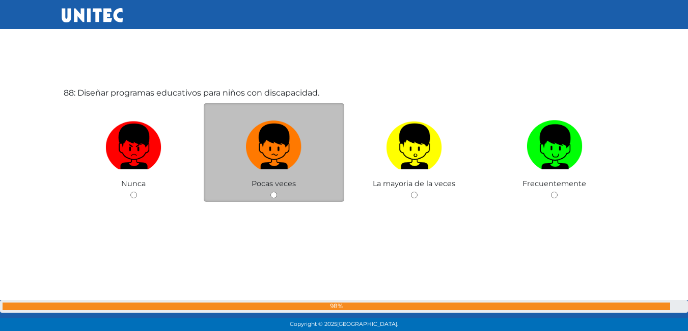
click at [272, 192] on input "radio" at bounding box center [273, 195] width 7 height 7
radio input "true"
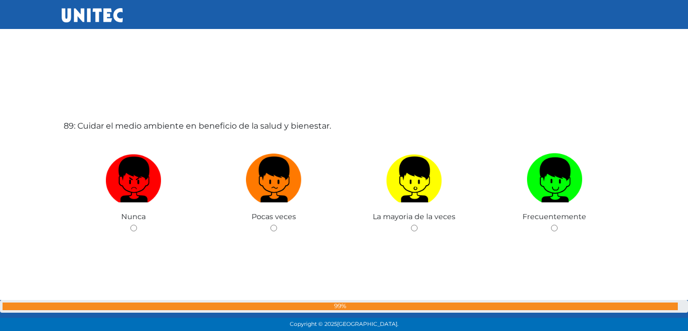
scroll to position [29215, 0]
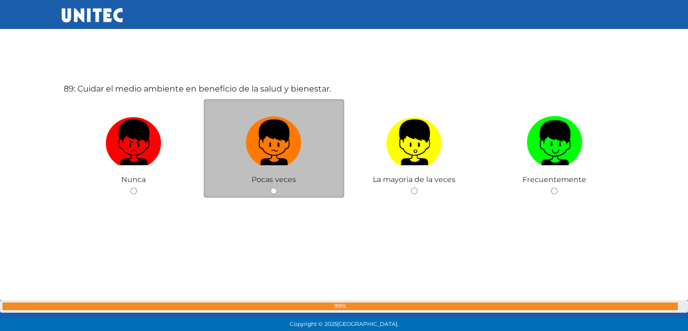
click at [270, 193] on div "Pocas veces" at bounding box center [274, 148] width 141 height 99
click at [273, 191] on input "radio" at bounding box center [273, 191] width 7 height 7
radio input "true"
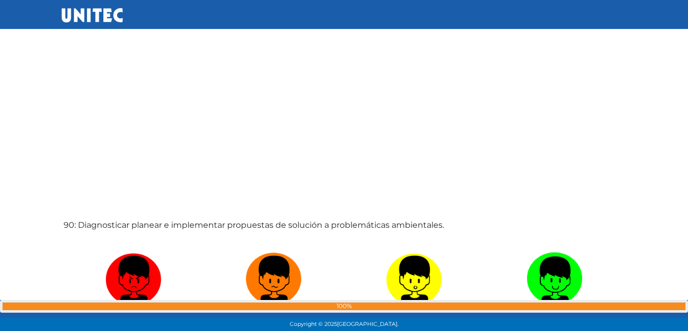
scroll to position [29469, 0]
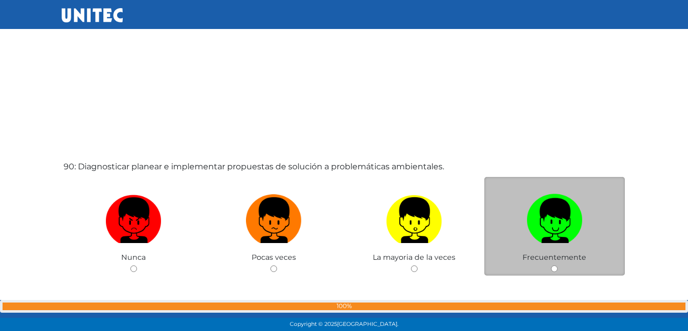
click at [555, 268] on input "radio" at bounding box center [554, 269] width 7 height 7
radio input "true"
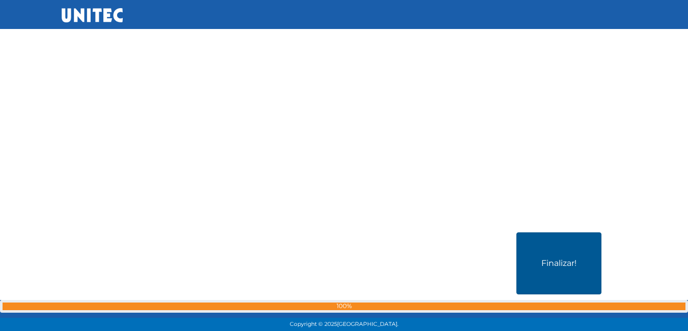
scroll to position [29827, 0]
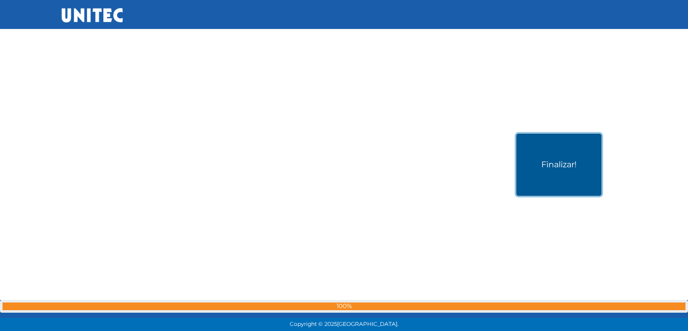
click at [529, 166] on button "Finalizar!" at bounding box center [558, 165] width 85 height 62
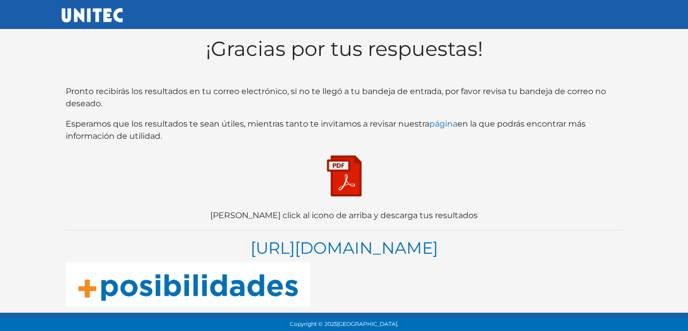
click at [349, 167] on img at bounding box center [344, 176] width 51 height 51
click at [345, 150] on img at bounding box center [344, 175] width 51 height 51
click at [353, 158] on img at bounding box center [344, 175] width 51 height 51
drag, startPoint x: 344, startPoint y: 157, endPoint x: 319, endPoint y: 159, distance: 25.0
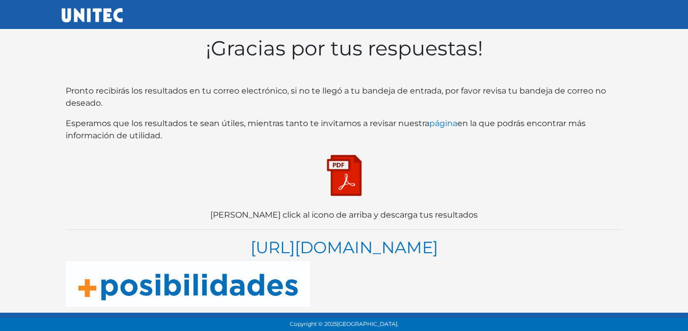
click at [319, 159] on img at bounding box center [344, 175] width 51 height 51
click at [333, 161] on img at bounding box center [344, 175] width 51 height 51
click at [342, 161] on img at bounding box center [344, 175] width 51 height 51
click at [348, 154] on img at bounding box center [344, 175] width 51 height 51
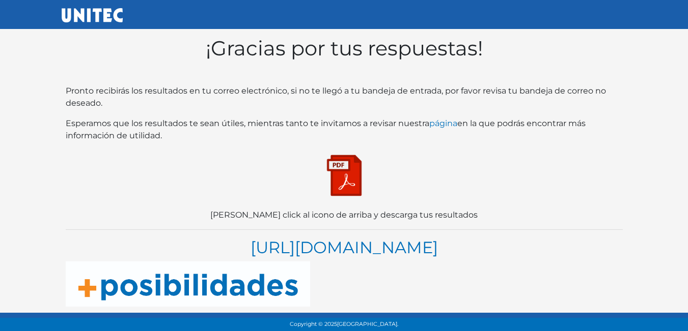
click at [343, 162] on img at bounding box center [344, 175] width 51 height 51
click at [334, 150] on img at bounding box center [344, 175] width 51 height 51
click at [359, 181] on img at bounding box center [344, 176] width 51 height 51
click at [339, 190] on img at bounding box center [344, 176] width 51 height 51
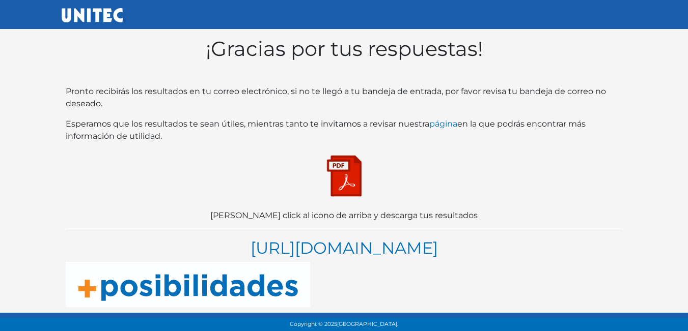
click at [352, 177] on img at bounding box center [344, 176] width 51 height 51
click at [349, 176] on img at bounding box center [344, 176] width 51 height 51
